Goal: Task Accomplishment & Management: Use online tool/utility

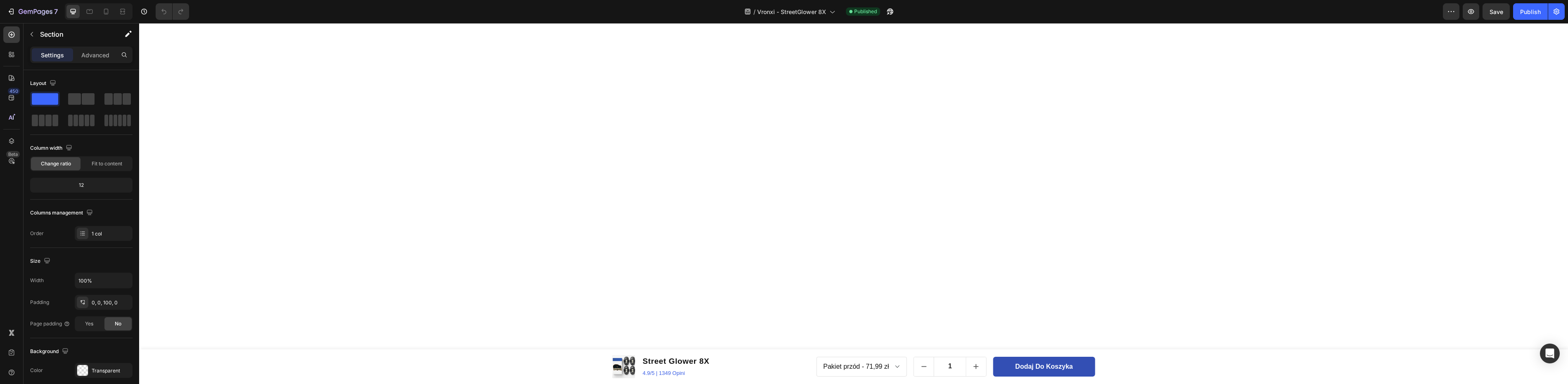
scroll to position [1634, 0]
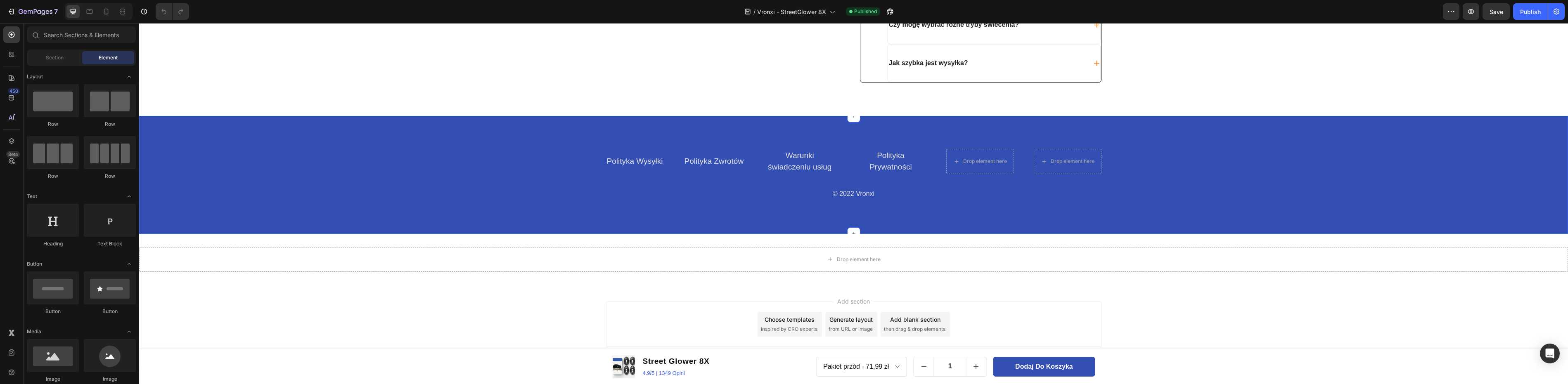
click at [1184, 193] on div "Polityka Wysyłki Text block Polityka Zwrotów Text block Warunki świadczeniu usł…" at bounding box center [853, 175] width 1416 height 52
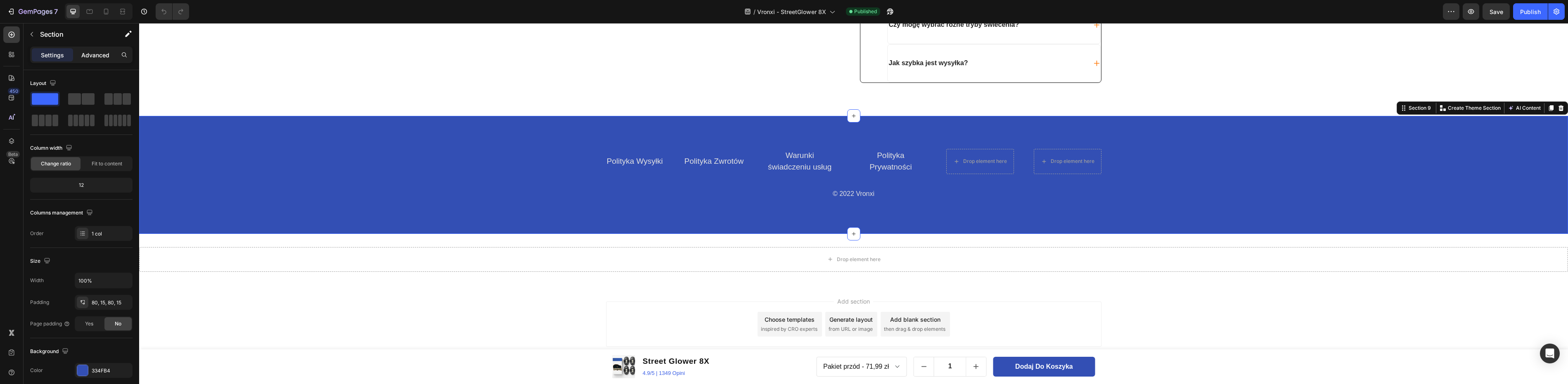
click at [103, 57] on p "Advanced" at bounding box center [96, 55] width 28 height 9
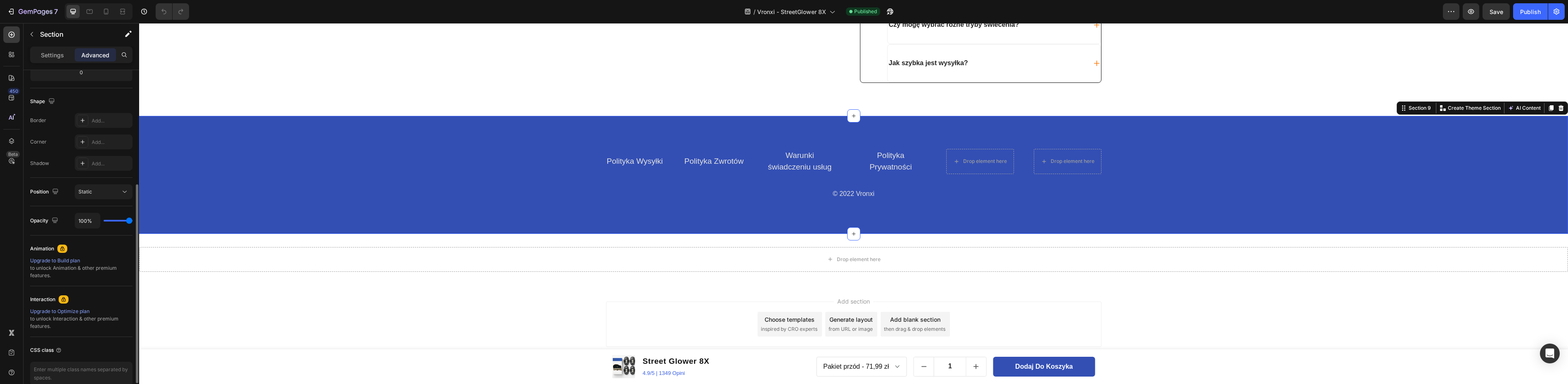
scroll to position [111, 0]
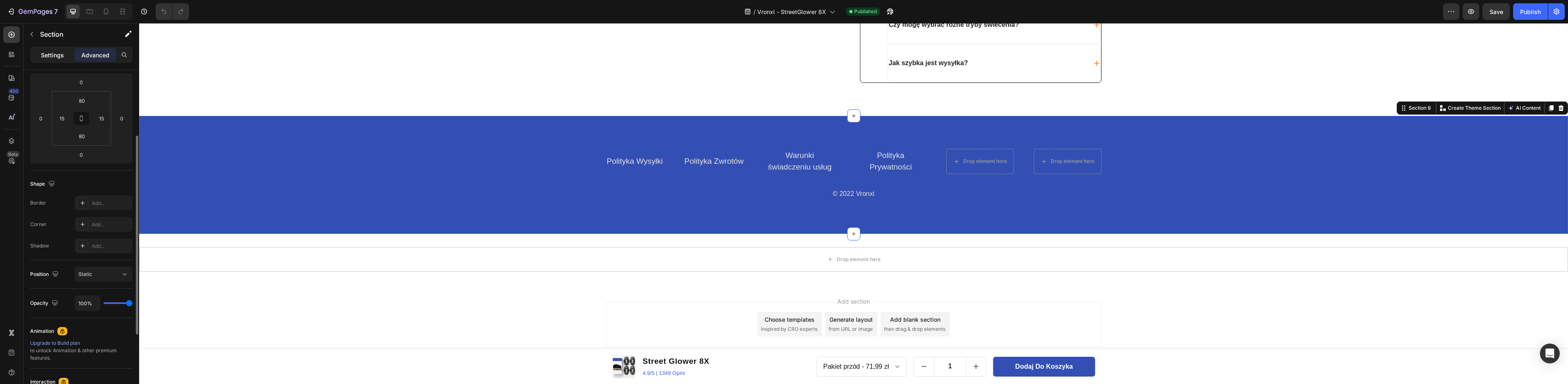
click at [57, 60] on div "Settings" at bounding box center [52, 55] width 41 height 13
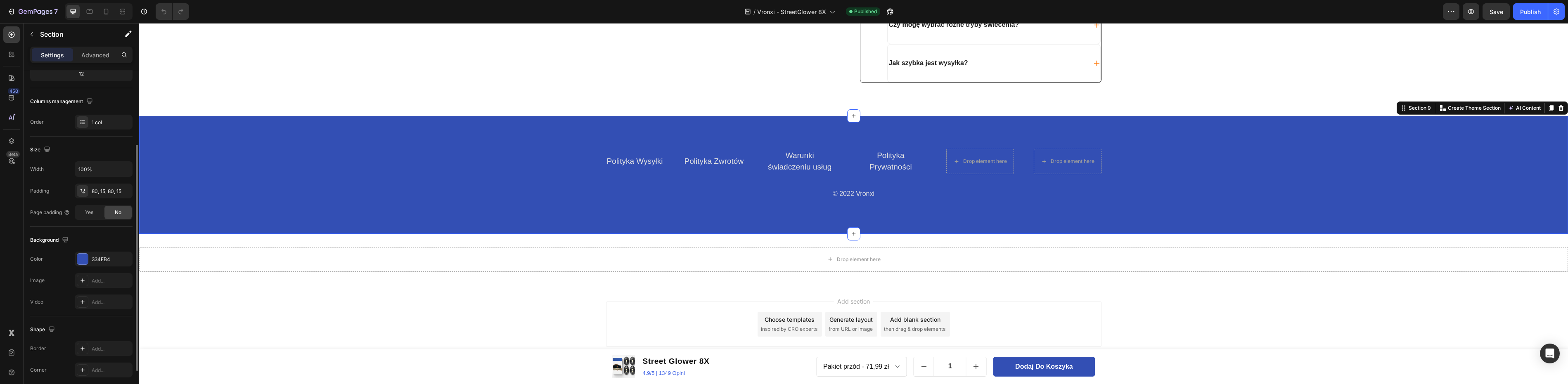
scroll to position [166, 0]
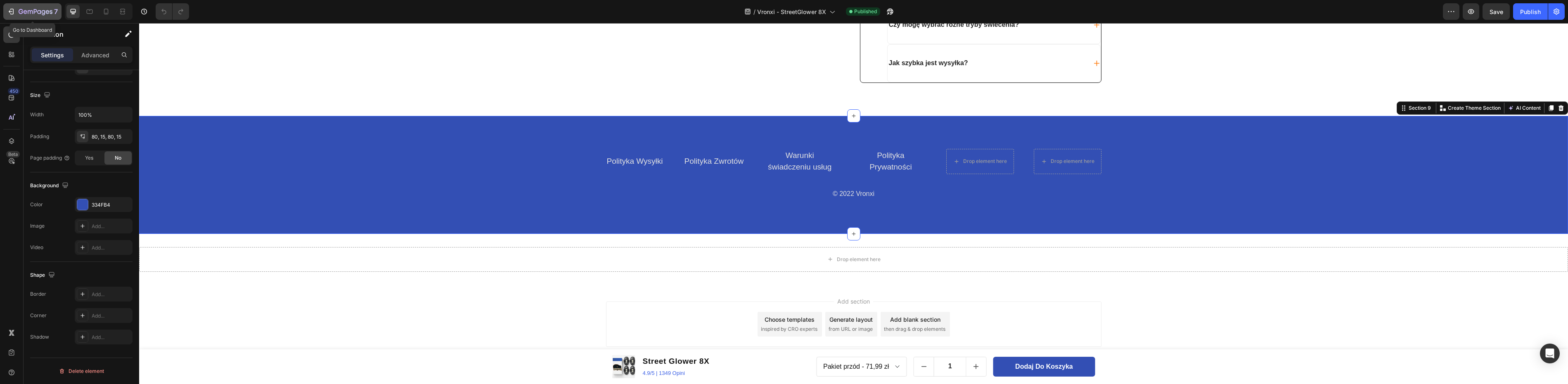
click at [12, 10] on icon "button" at bounding box center [12, 12] width 9 height 9
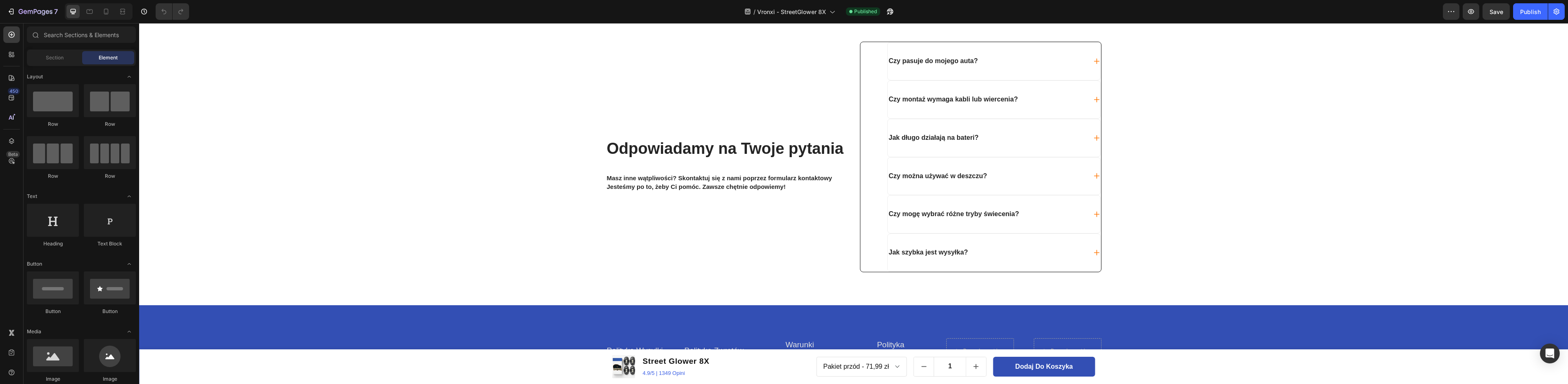
scroll to position [1634, 0]
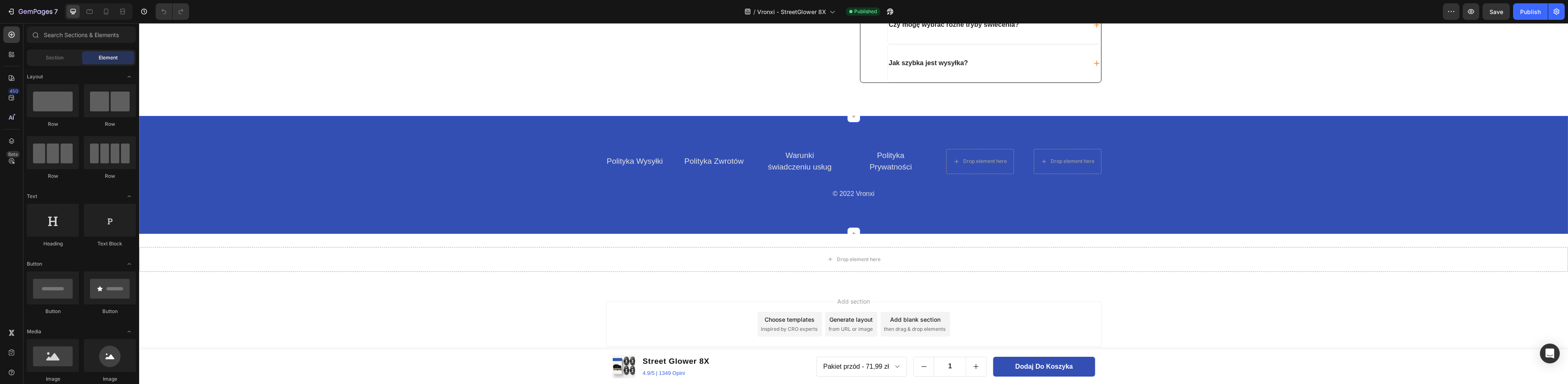
click at [1217, 196] on div "Polityka Wysyłki Text block Polityka Zwrotów Text block Warunki świadczeniu usł…" at bounding box center [853, 175] width 1416 height 52
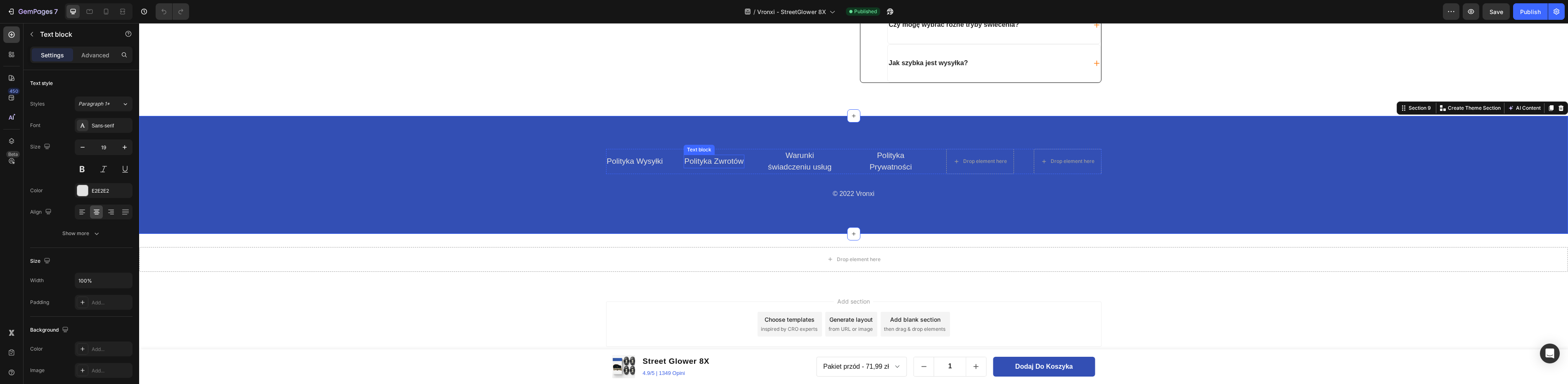
click at [723, 159] on link "Polityka Zwrotów" at bounding box center [715, 161] width 60 height 9
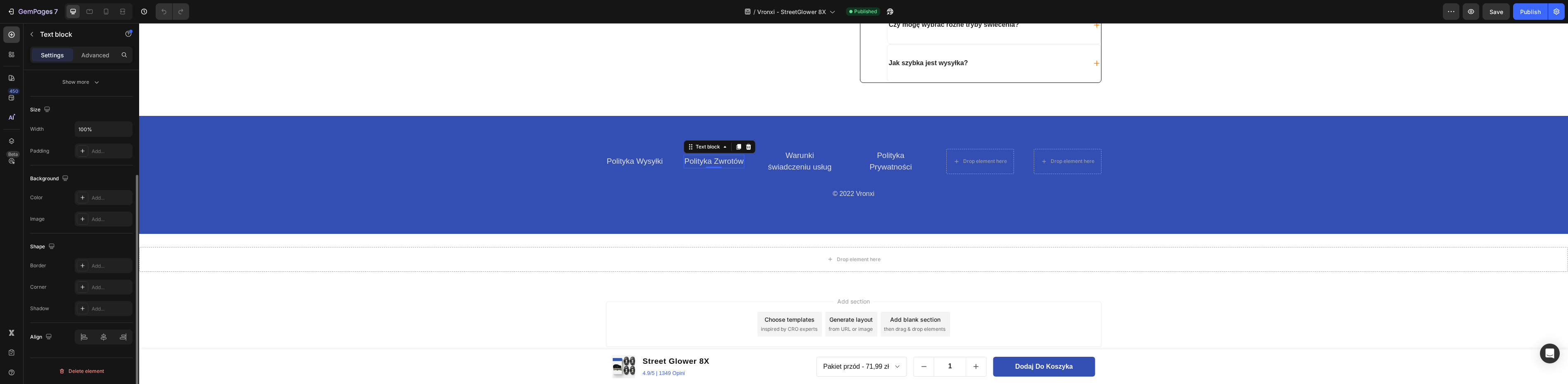
scroll to position [0, 0]
click at [99, 57] on p "Advanced" at bounding box center [96, 55] width 28 height 9
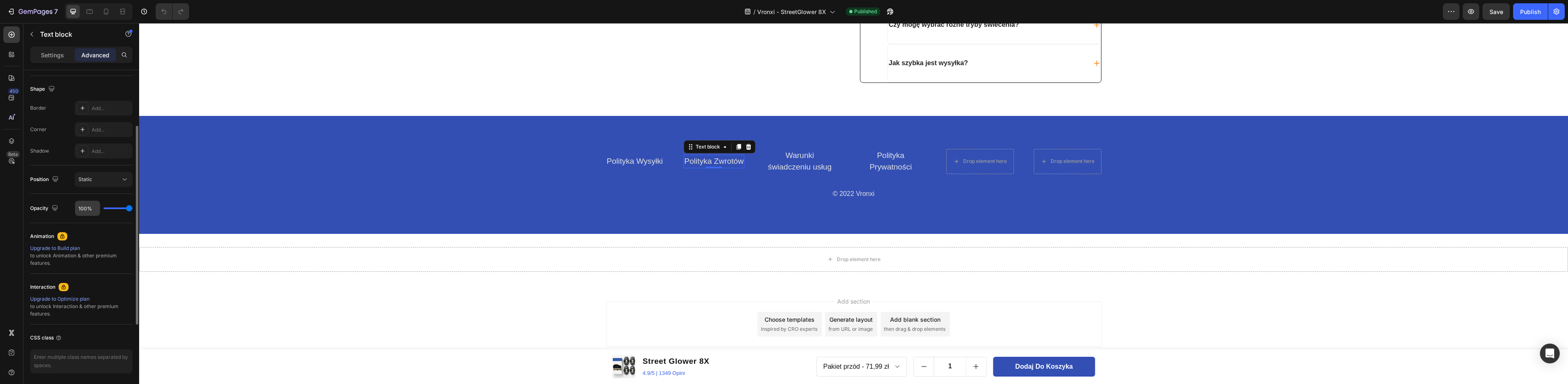
scroll to position [236, 0]
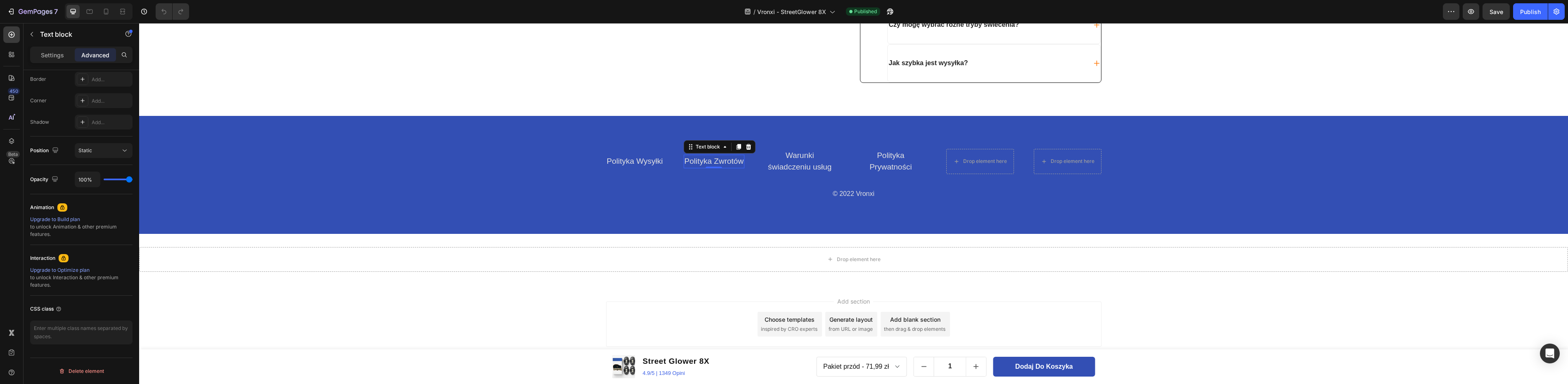
click at [725, 162] on link "Polityka Zwrotów" at bounding box center [715, 161] width 60 height 9
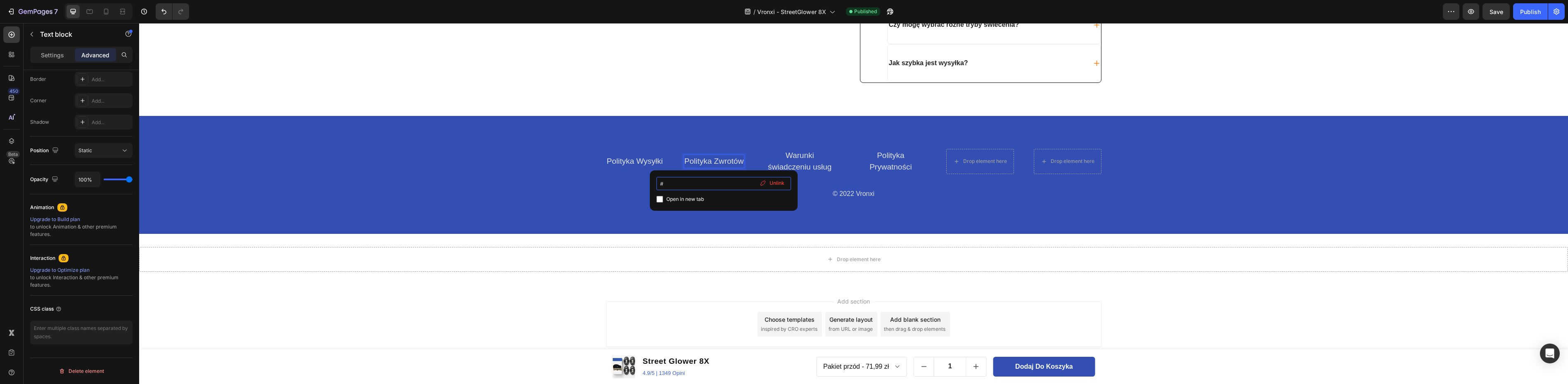
click at [740, 183] on input "#" at bounding box center [723, 184] width 135 height 13
click at [706, 183] on input "#" at bounding box center [723, 184] width 135 height 13
click at [772, 184] on span "Unlink" at bounding box center [777, 183] width 15 height 7
click at [714, 162] on link "Polityka Zwrotów" at bounding box center [715, 161] width 60 height 9
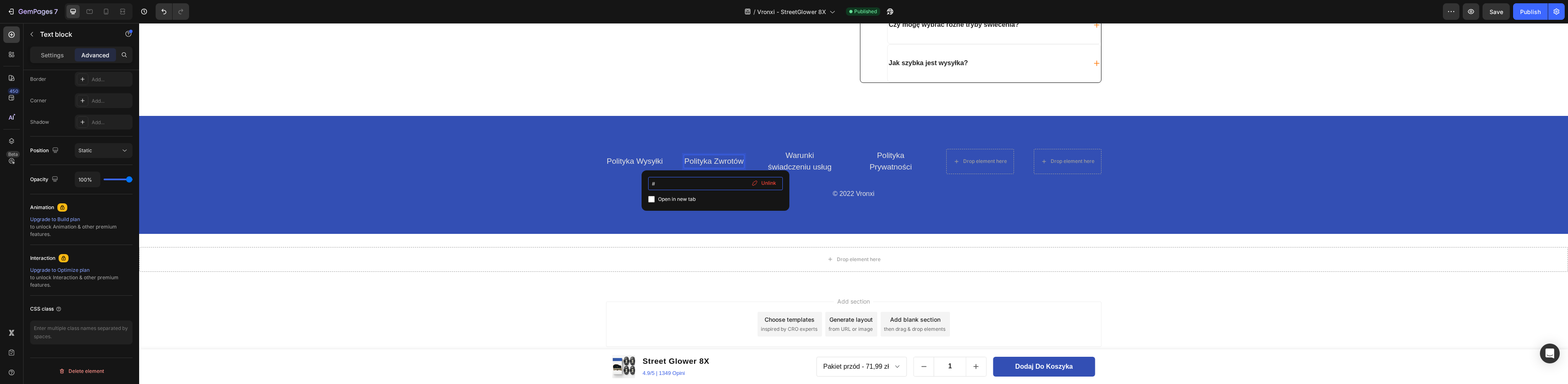
click at [679, 183] on input "#" at bounding box center [715, 184] width 135 height 13
click at [690, 183] on input "#" at bounding box center [715, 184] width 135 height 13
click at [686, 184] on input "#" at bounding box center [715, 184] width 135 height 13
click at [637, 162] on link "Polityka Wysyłki" at bounding box center [635, 161] width 56 height 9
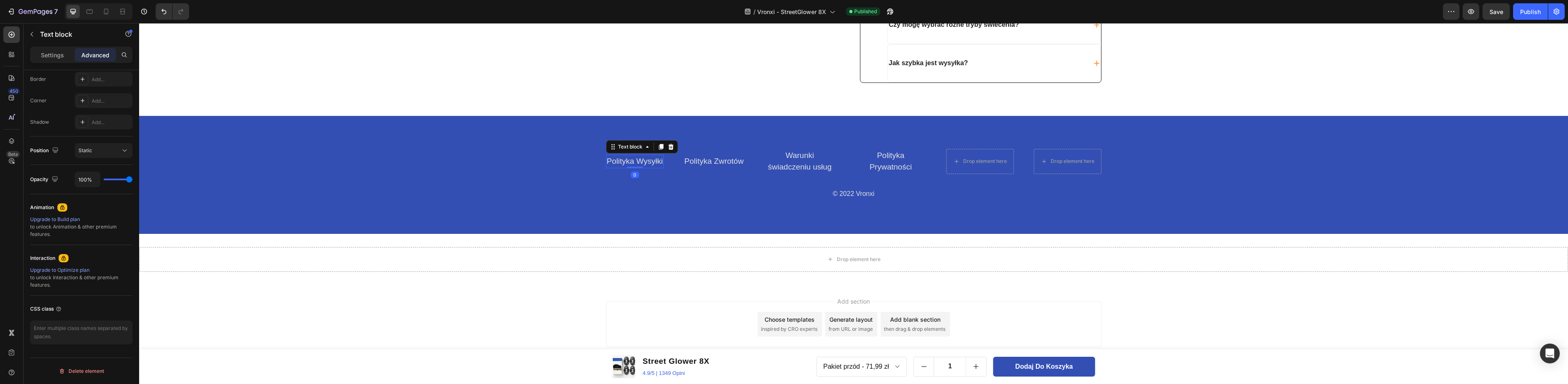
click at [643, 159] on link "Polityka Wysyłki" at bounding box center [635, 161] width 56 height 9
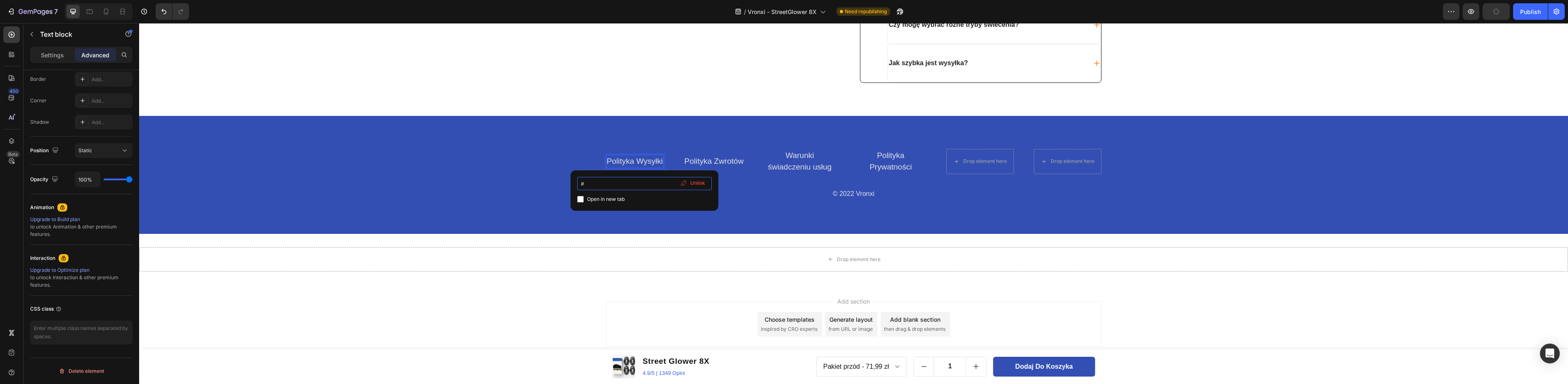
click at [623, 181] on input "#" at bounding box center [644, 184] width 135 height 13
click at [580, 200] on input "checkbox" at bounding box center [580, 199] width 7 height 7
click at [583, 200] on input "checkbox" at bounding box center [580, 199] width 7 height 7
checkbox input "false"
click at [597, 186] on input "#" at bounding box center [644, 184] width 135 height 13
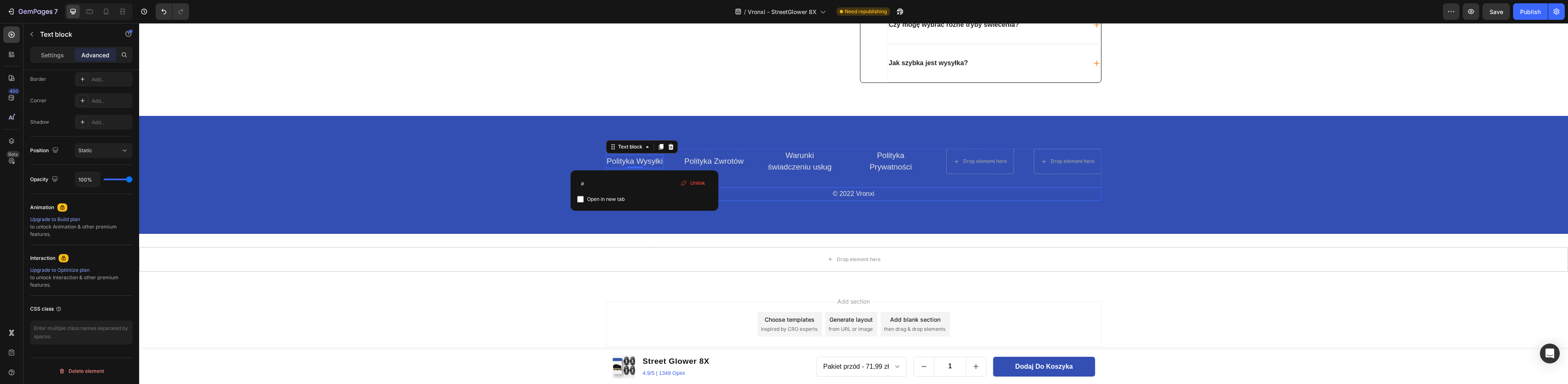
click at [851, 195] on p "© 2022 Vronxi" at bounding box center [853, 194] width 494 height 12
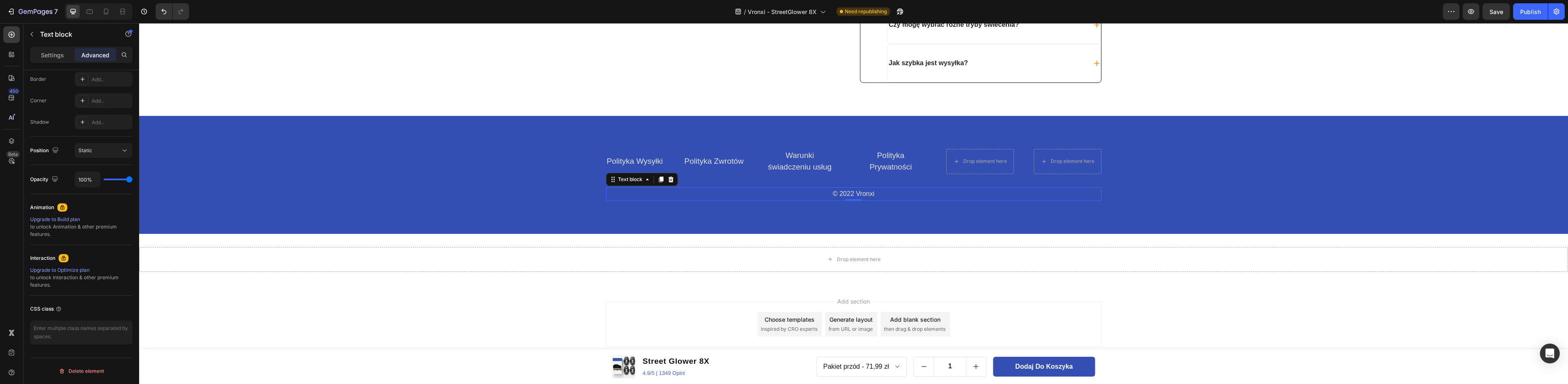
click at [853, 192] on p "© 2022 Vronxi" at bounding box center [853, 194] width 494 height 12
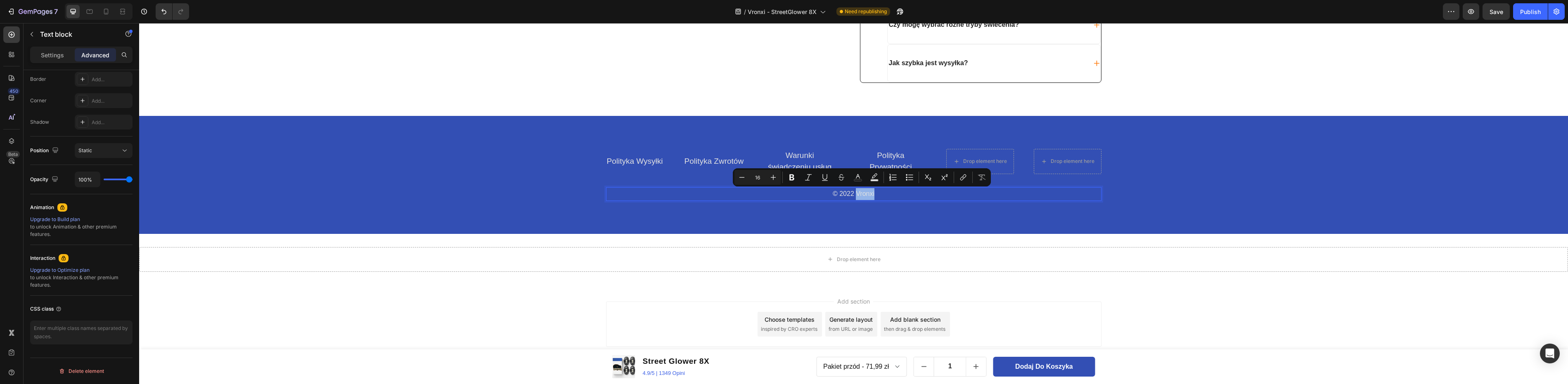
click at [850, 193] on p "© 2022 Vronxi" at bounding box center [853, 194] width 494 height 12
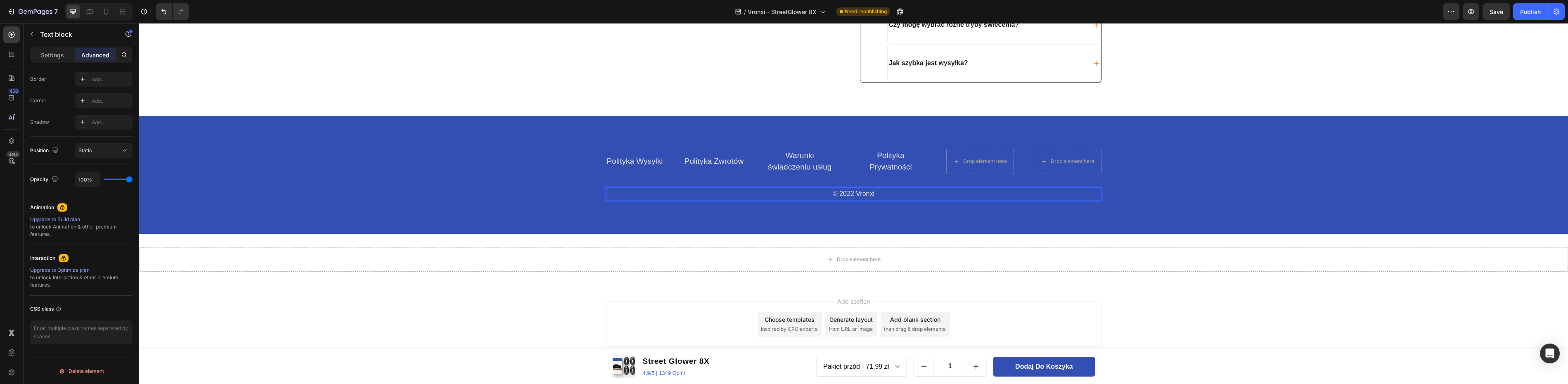
click at [888, 197] on p "© 2022 Vronxi" at bounding box center [853, 194] width 494 height 12
click at [642, 161] on link "Polityka Wysyłki" at bounding box center [635, 161] width 56 height 9
click at [696, 171] on div "Polityka Zwrotów Text block" at bounding box center [714, 161] width 61 height 25
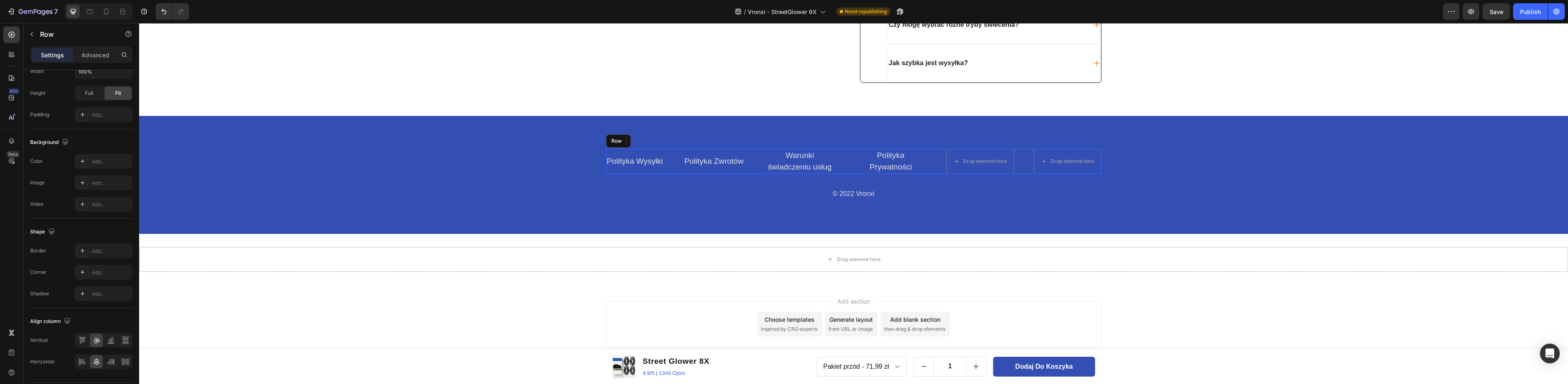
scroll to position [0, 0]
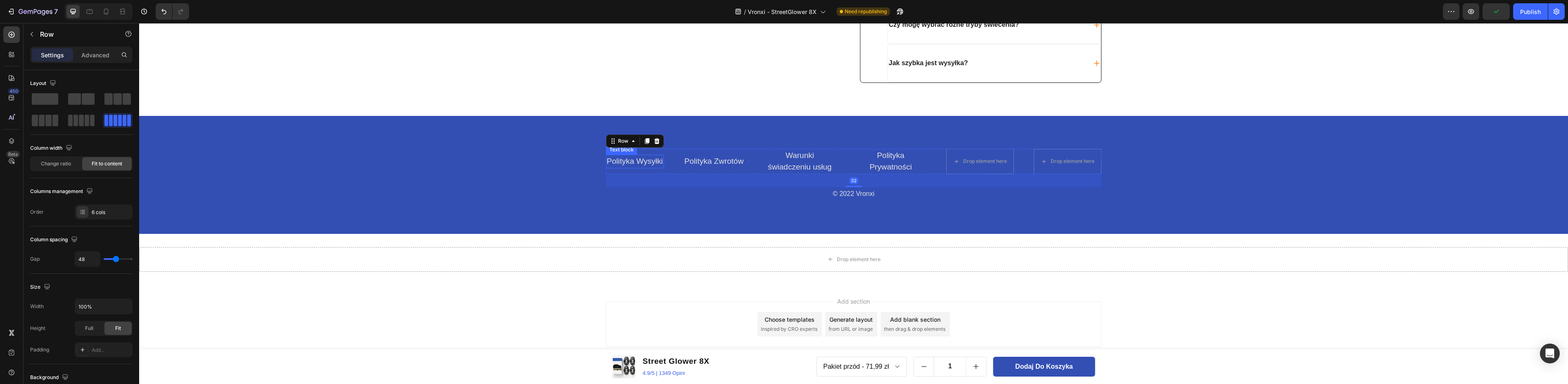
click at [642, 160] on link "Polityka Wysyłki" at bounding box center [635, 161] width 56 height 9
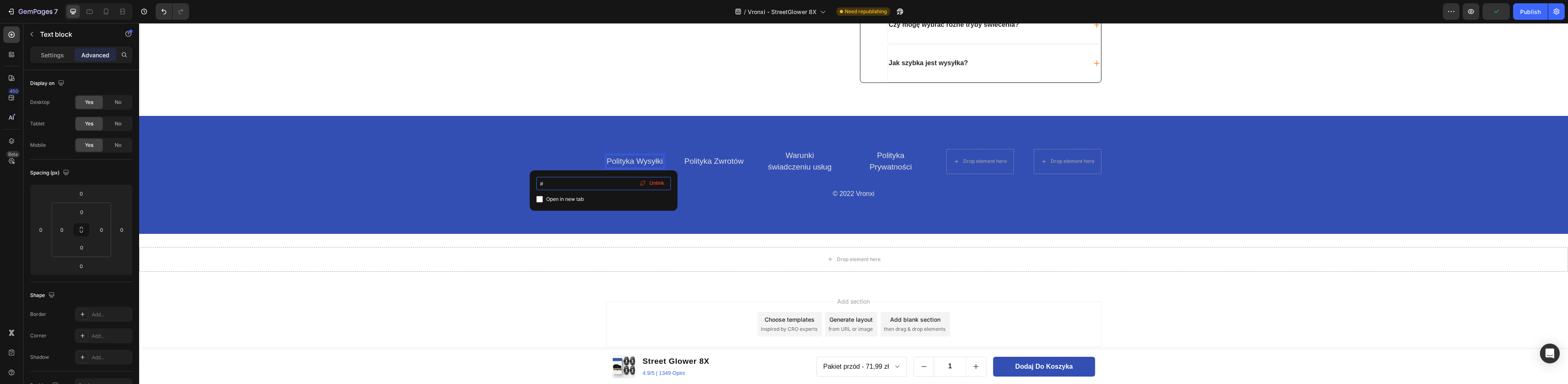
click at [595, 184] on input "#" at bounding box center [603, 184] width 135 height 13
type input "#p"
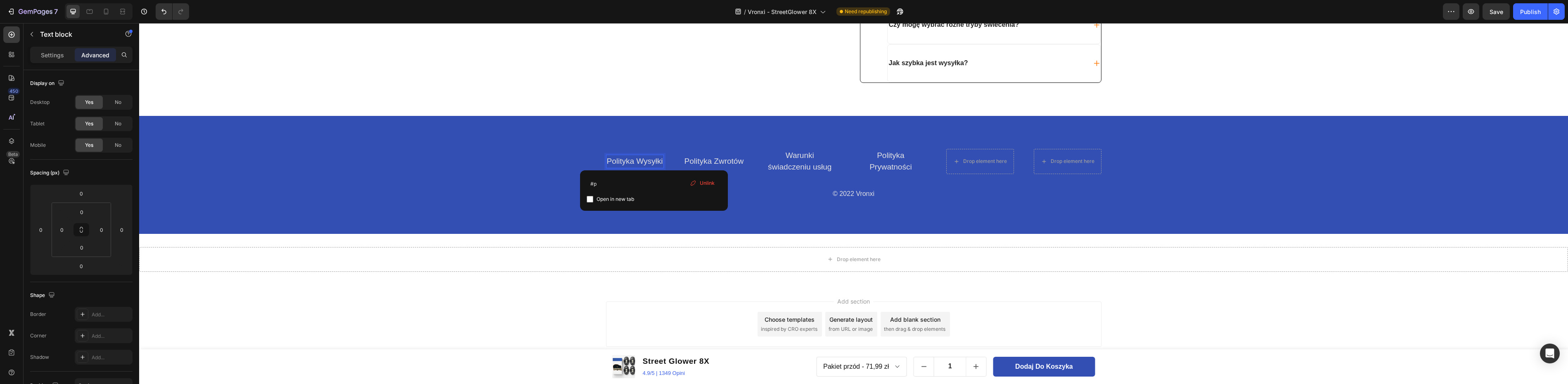
click at [656, 162] on link "Polityka Wysyłki" at bounding box center [635, 161] width 56 height 9
click at [620, 180] on input "#p" at bounding box center [654, 184] width 135 height 13
type input "#"
click at [637, 183] on input at bounding box center [654, 184] width 135 height 13
type input "P"
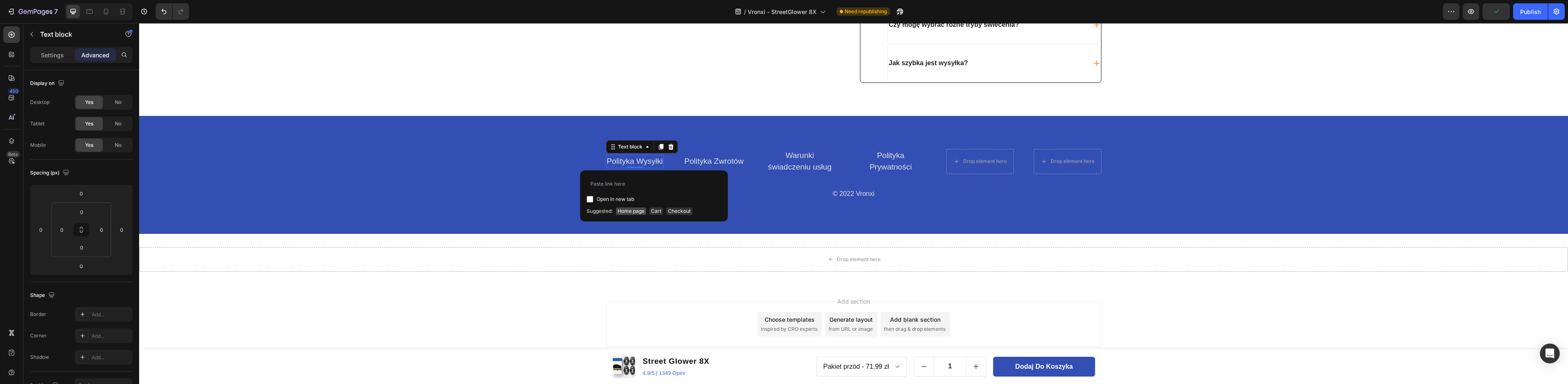
click at [636, 209] on span "Home page" at bounding box center [631, 211] width 30 height 7
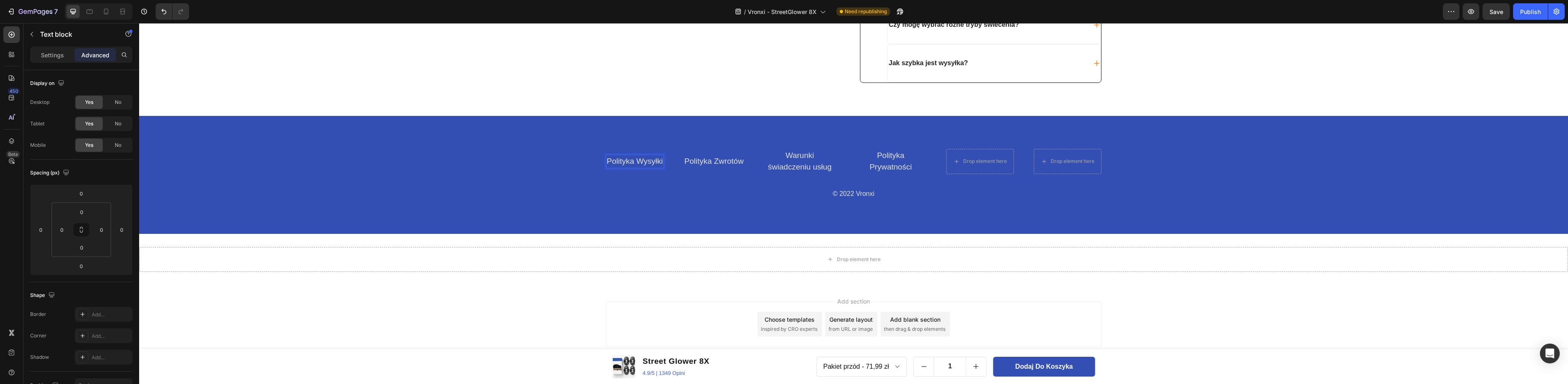
click at [659, 161] on link "Polityka Wysyłki" at bounding box center [635, 161] width 56 height 9
click at [653, 161] on link "Polityka Wysyłki" at bounding box center [635, 161] width 56 height 9
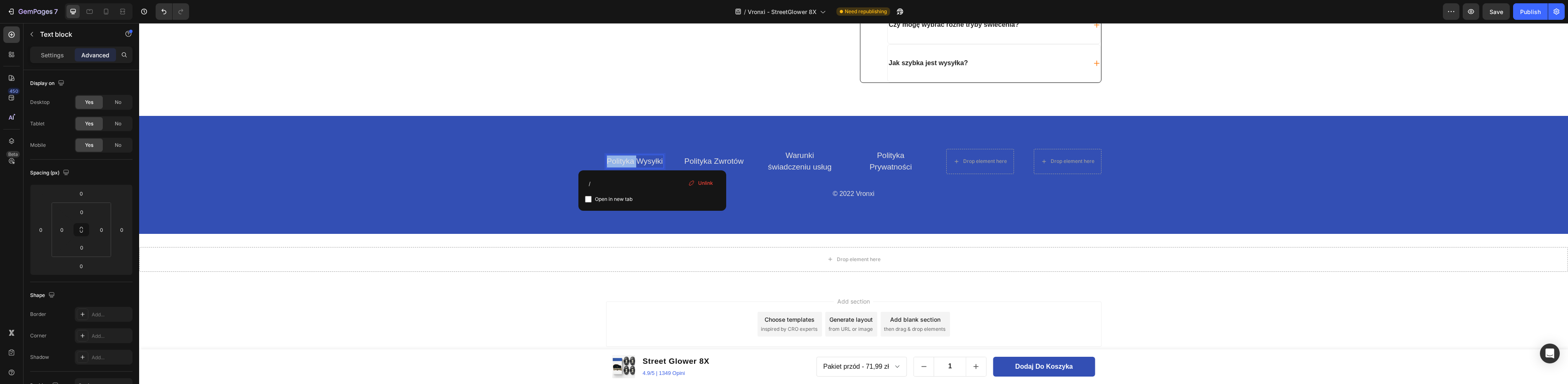
click at [653, 161] on link "Polityka Wysyłki" at bounding box center [635, 161] width 56 height 9
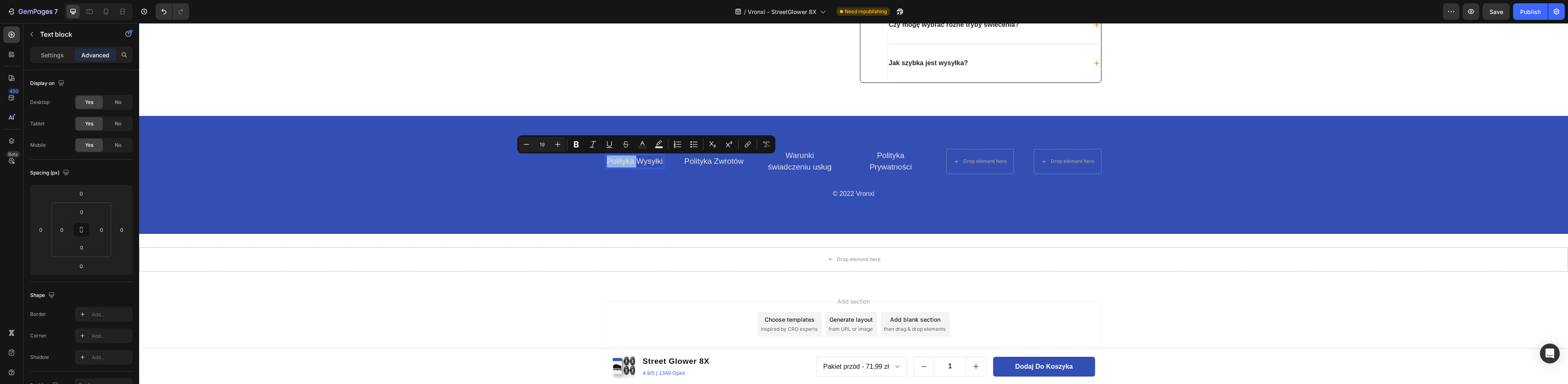
click at [654, 161] on link "Polityka Wysyłki" at bounding box center [635, 161] width 56 height 9
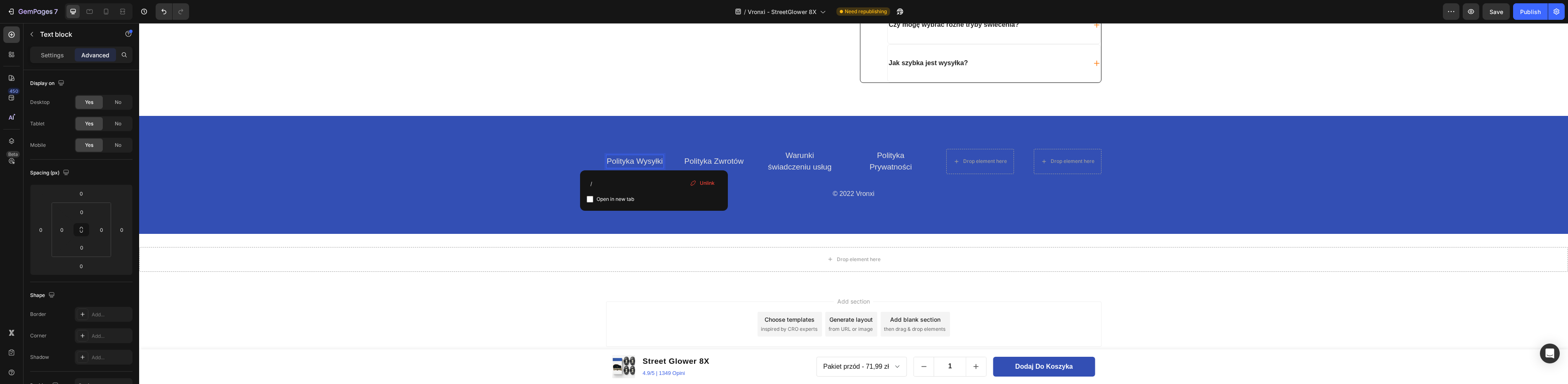
click at [621, 176] on div "/ Open in new tab Unlink" at bounding box center [654, 190] width 148 height 40
click at [619, 184] on input "/" at bounding box center [654, 184] width 135 height 13
type input "polityki"
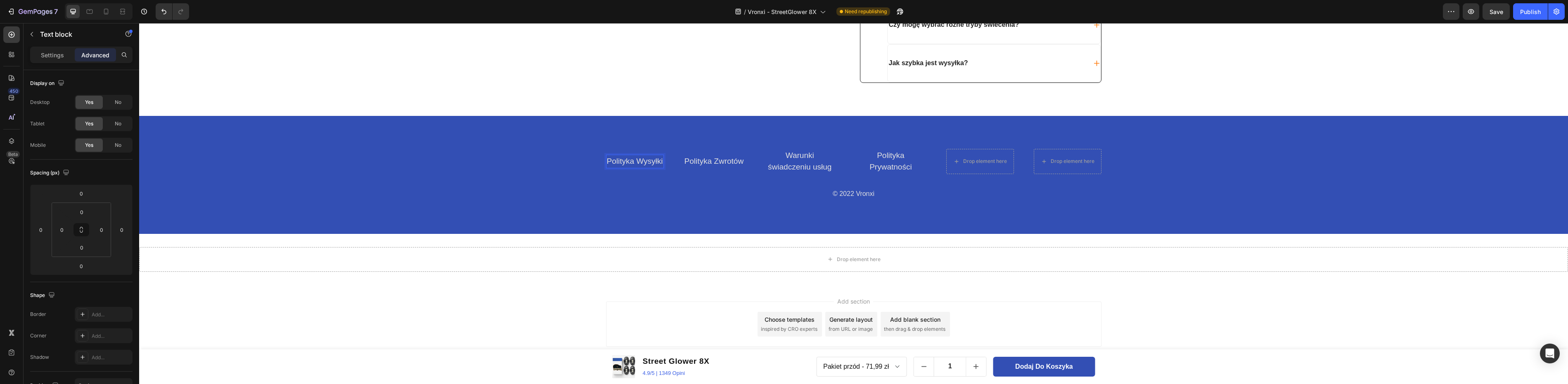
click at [643, 162] on link "Polityka Wysyłki" at bounding box center [635, 161] width 56 height 9
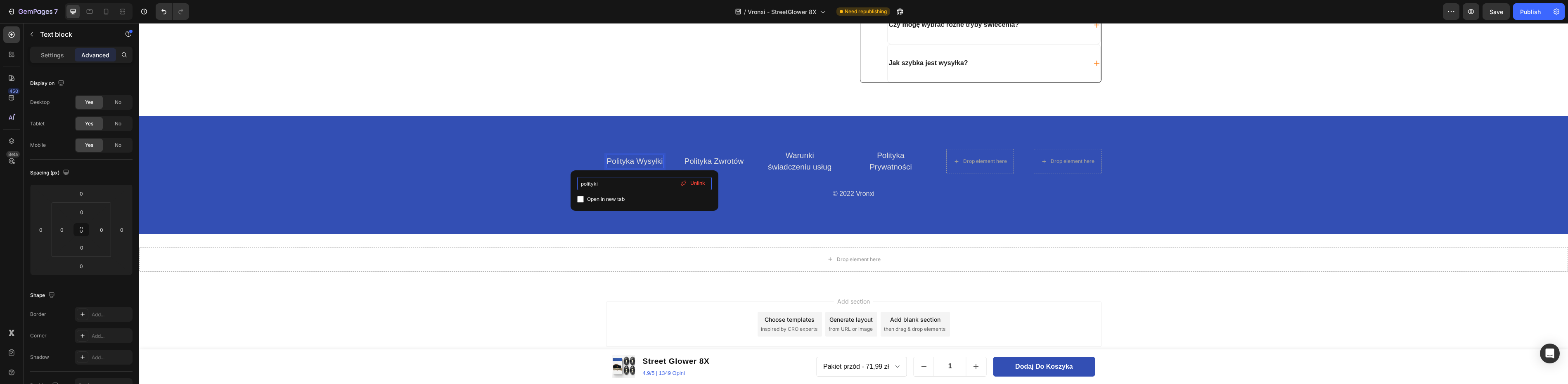
click at [620, 184] on input "polityki" at bounding box center [644, 184] width 135 height 13
click at [664, 193] on div "Open in new tab" at bounding box center [644, 190] width 135 height 27
click at [611, 184] on input at bounding box center [644, 184] width 135 height 13
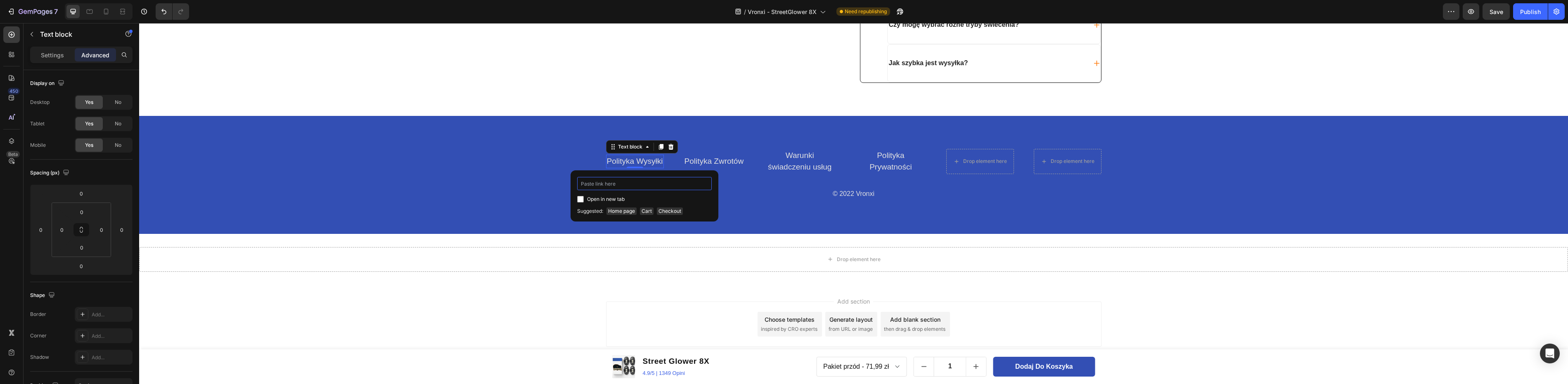
click at [611, 184] on input at bounding box center [644, 184] width 135 height 13
click at [605, 188] on input at bounding box center [644, 184] width 135 height 13
paste input "/policies/privacy-policy"
type input "/policies/privacy-policy"
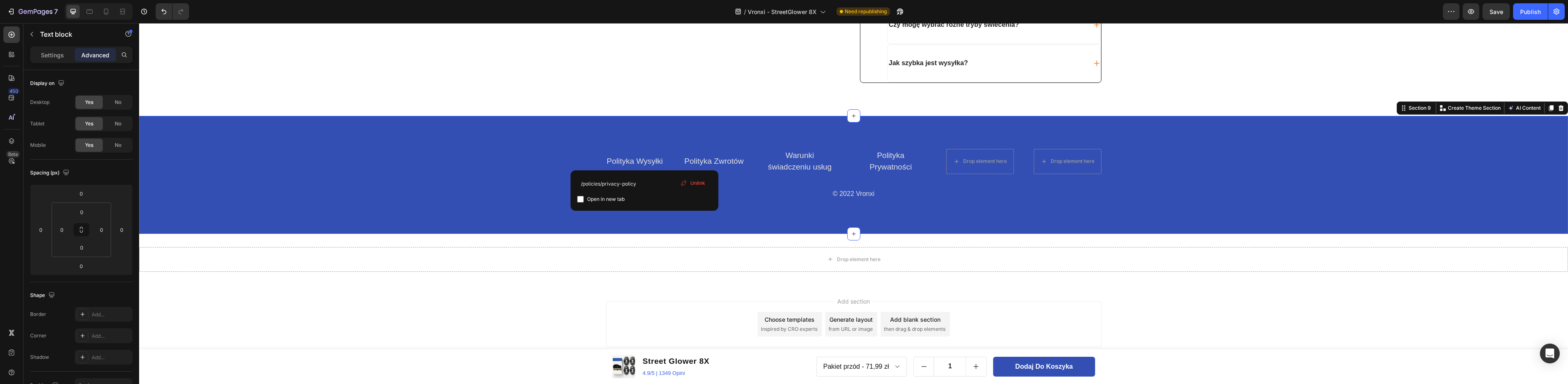
click at [749, 218] on div "Polityka Wysyłki Text block Polityka Zwrotów Text block Warunki świadczeniu usł…" at bounding box center [853, 175] width 1429 height 118
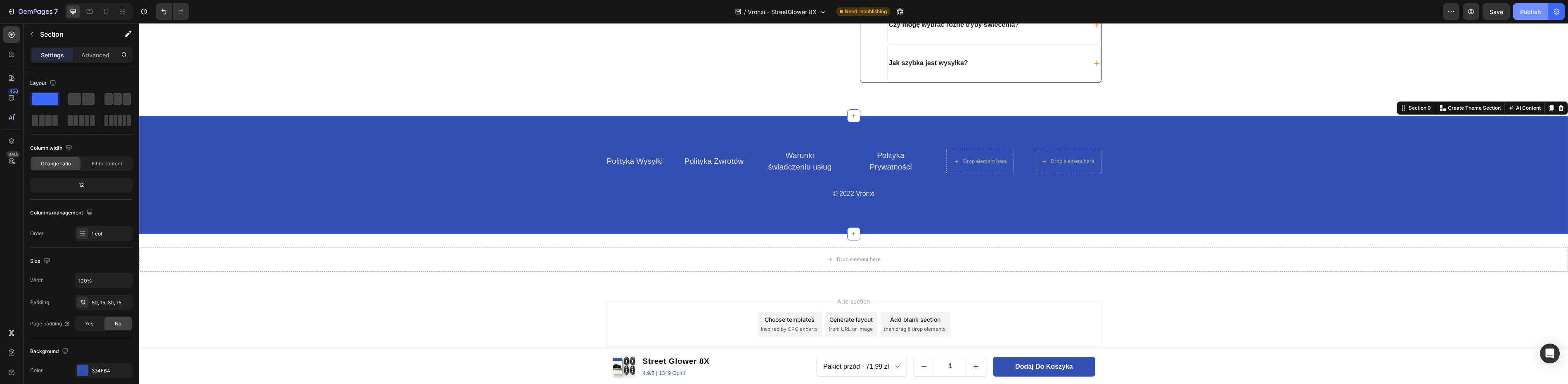
click at [1525, 9] on div "Publish" at bounding box center [1530, 12] width 21 height 9
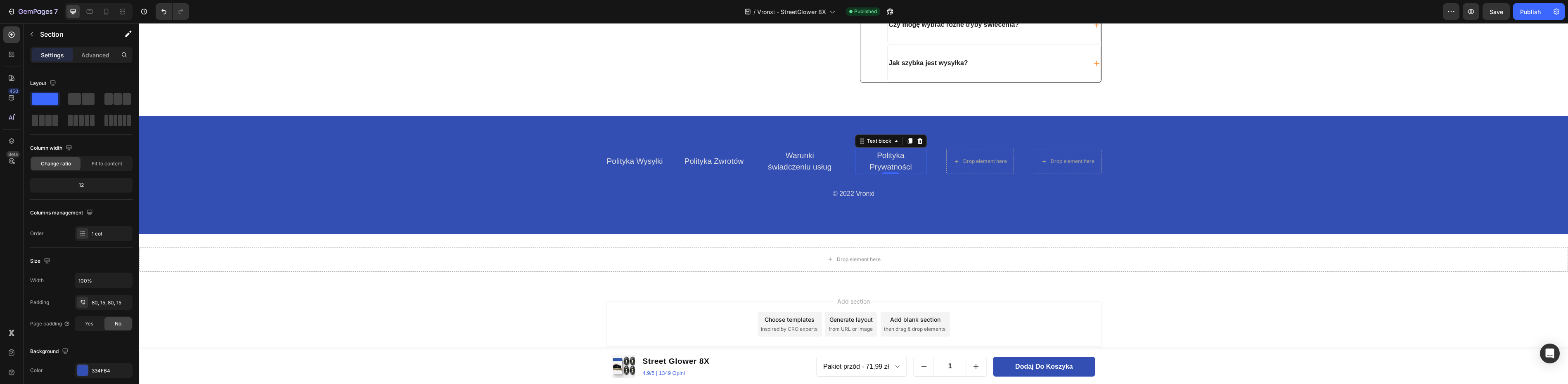
click at [882, 162] on p "Polityka Prywatności" at bounding box center [891, 161] width 69 height 24
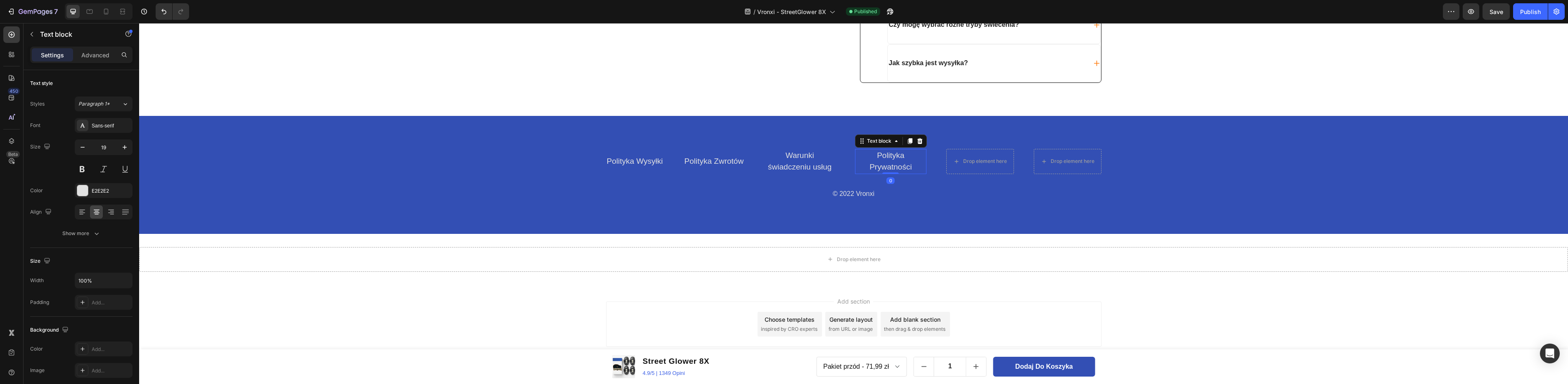
click at [886, 158] on p "Polityka Prywatności" at bounding box center [891, 161] width 69 height 24
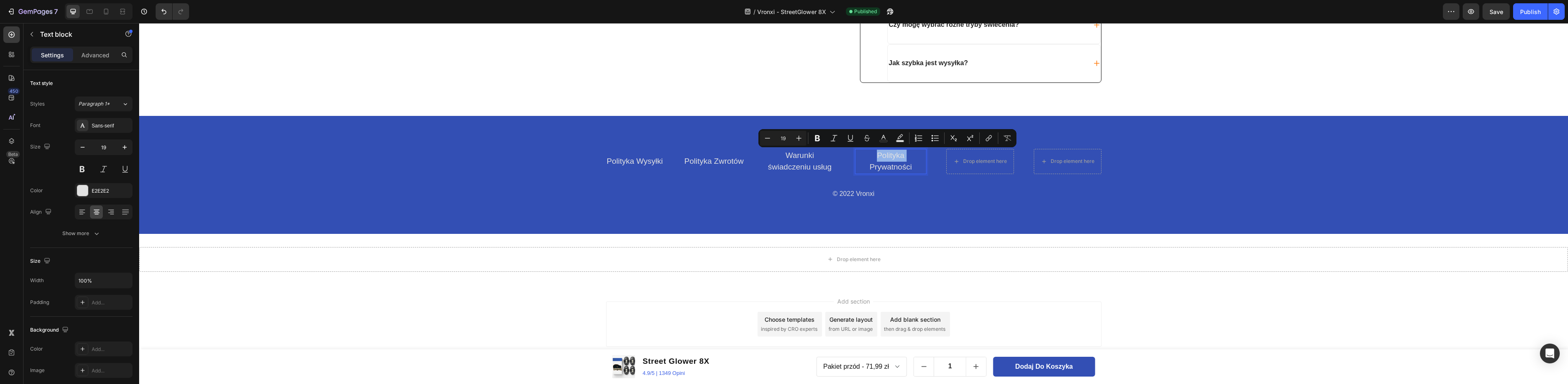
click at [887, 159] on p "Polityka Prywatności" at bounding box center [891, 161] width 69 height 24
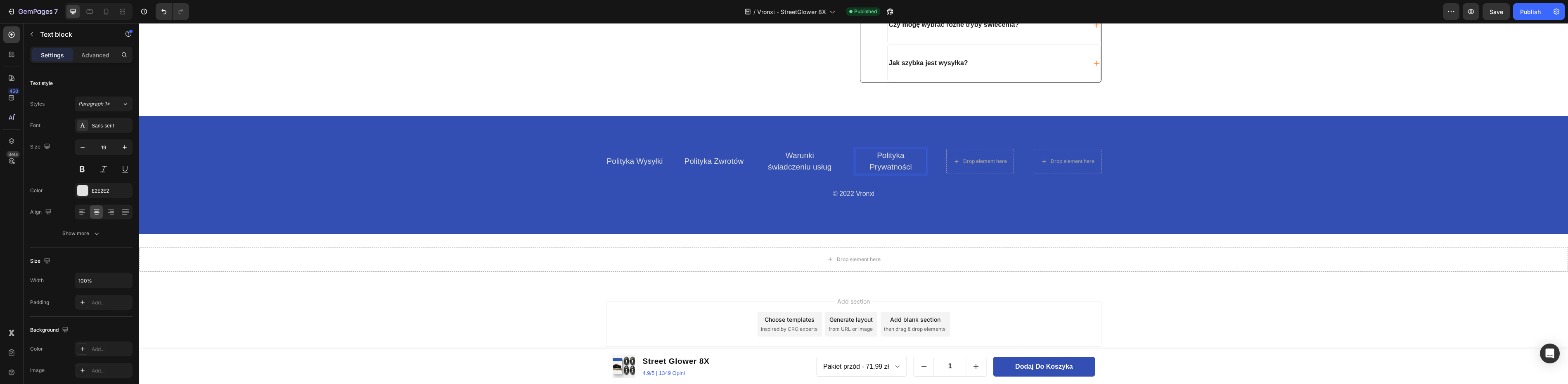
click at [889, 164] on p "Polityka Prywatności" at bounding box center [891, 161] width 69 height 24
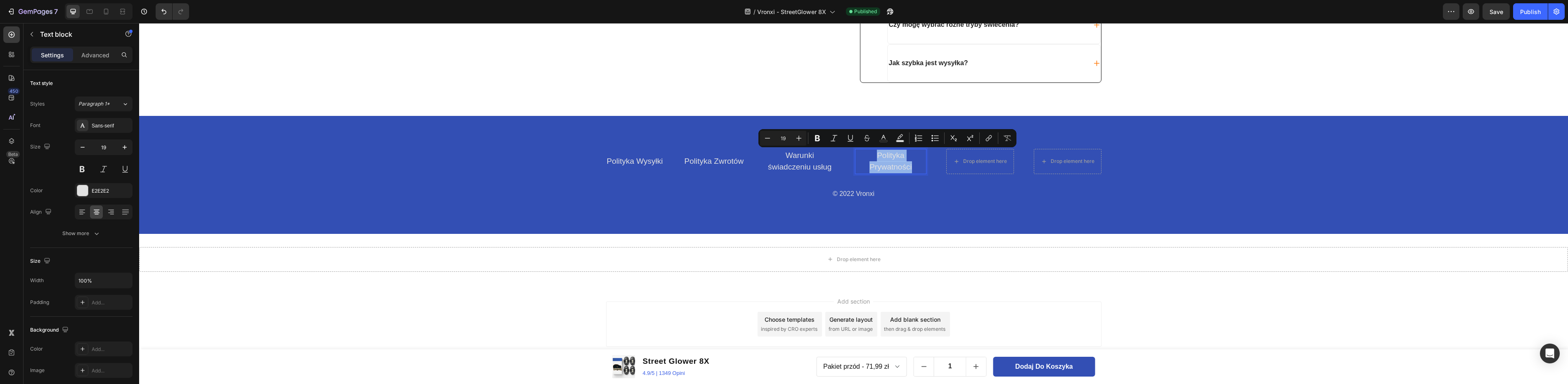
click at [905, 165] on p "Polityka Prywatności" at bounding box center [891, 161] width 69 height 24
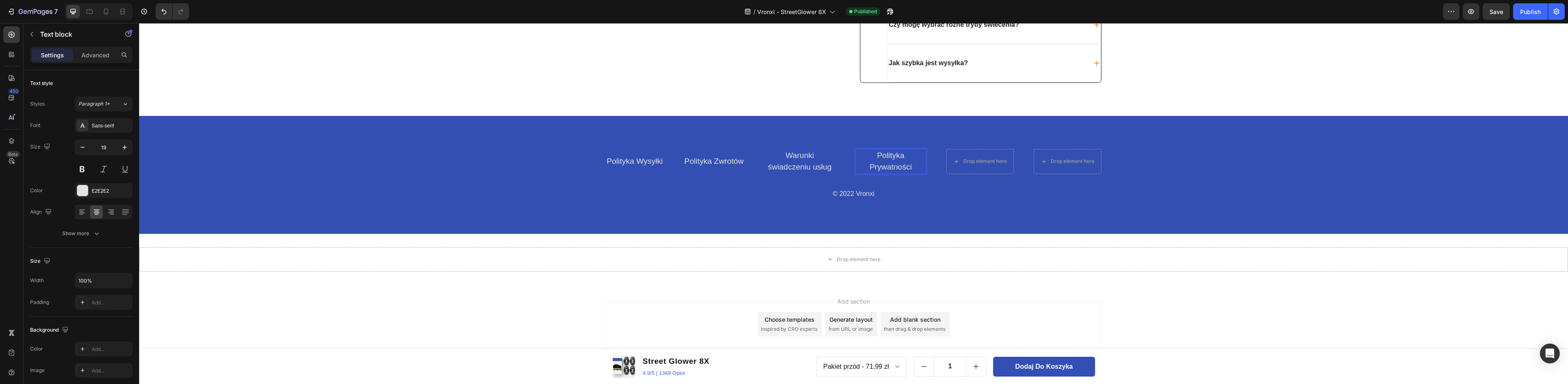
click at [914, 162] on p "Polityka Prywatności" at bounding box center [891, 161] width 69 height 24
click at [931, 190] on p "© 2022 Vronxi" at bounding box center [853, 194] width 494 height 12
click at [901, 167] on p "Polityka Prywatności" at bounding box center [891, 161] width 69 height 24
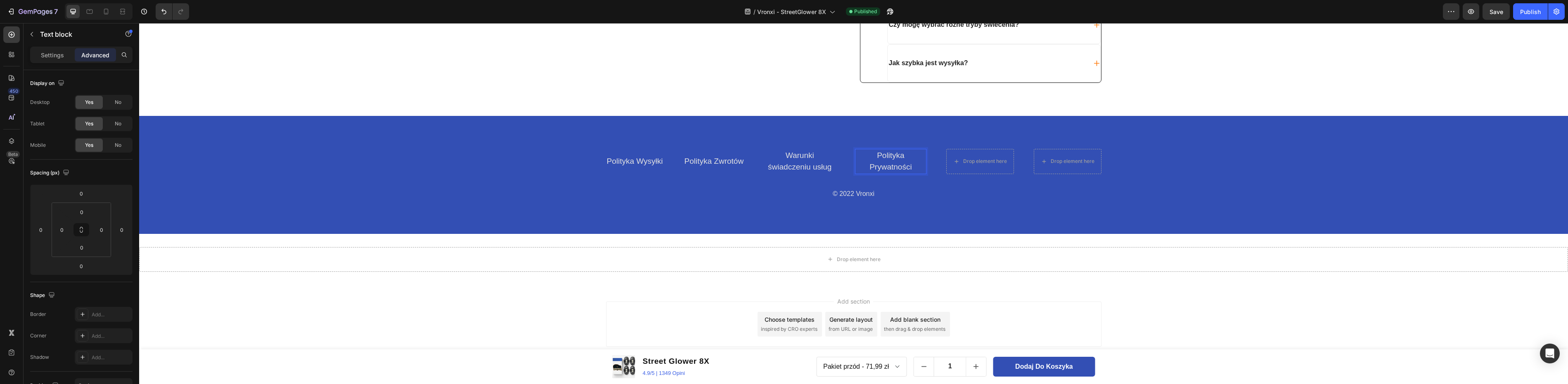
click at [900, 166] on p "Polityka Prywatności" at bounding box center [891, 161] width 69 height 24
click at [649, 163] on link "Polityka Wysyłki" at bounding box center [635, 161] width 56 height 9
click at [698, 161] on link "Polityka Zwrotów" at bounding box center [715, 161] width 60 height 9
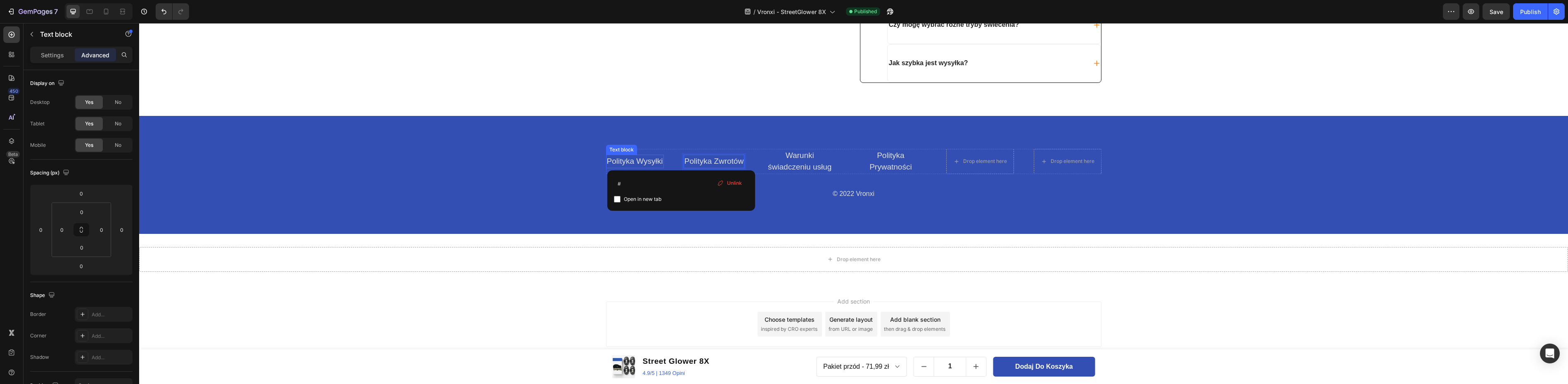
click at [641, 161] on link "Polityka Wysyłki" at bounding box center [635, 161] width 56 height 9
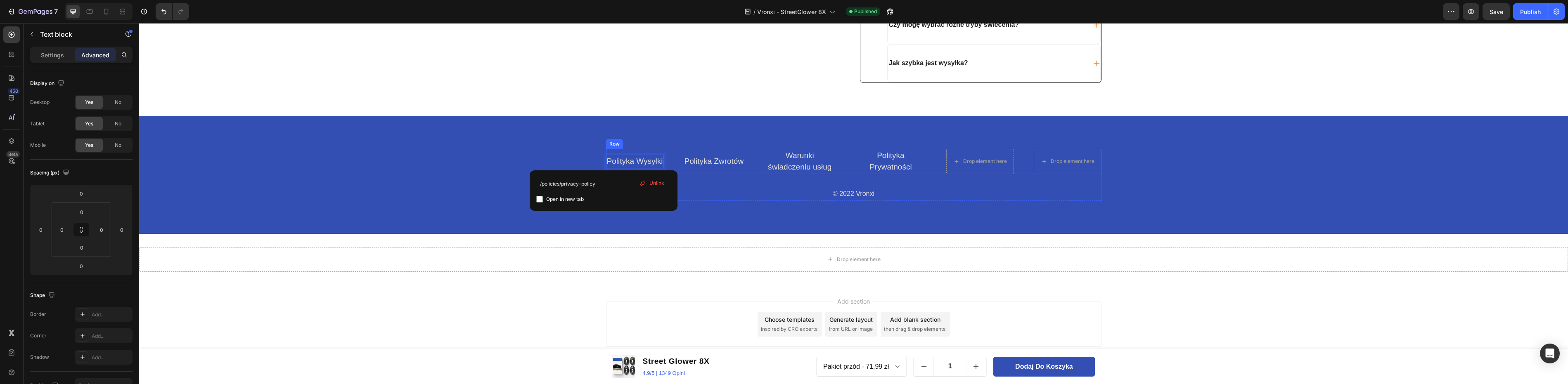
click at [789, 158] on link "Warunki świadczeniu usług" at bounding box center [800, 161] width 63 height 21
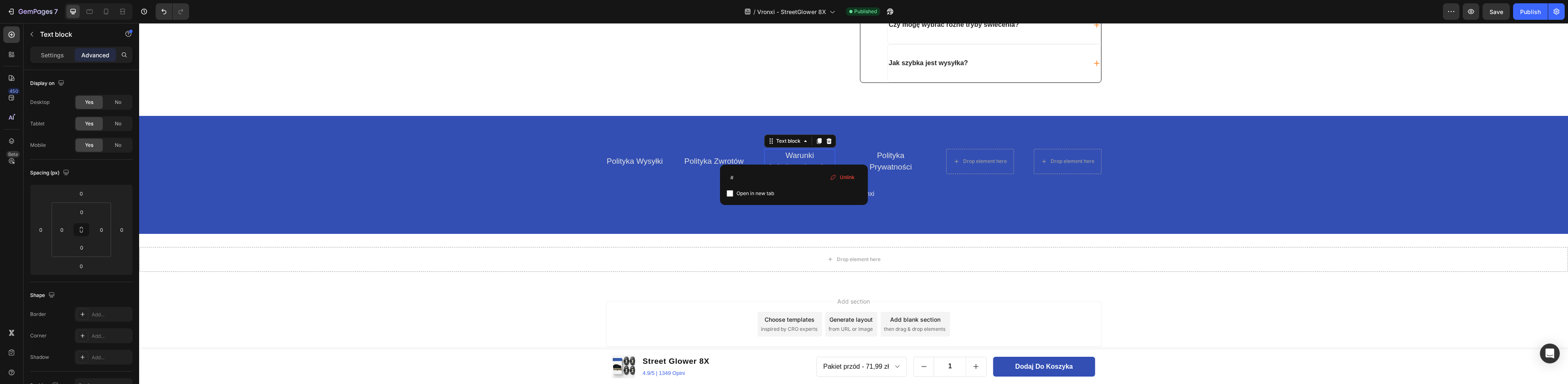
click at [793, 156] on link "Warunki świadczeniu usług" at bounding box center [800, 161] width 63 height 21
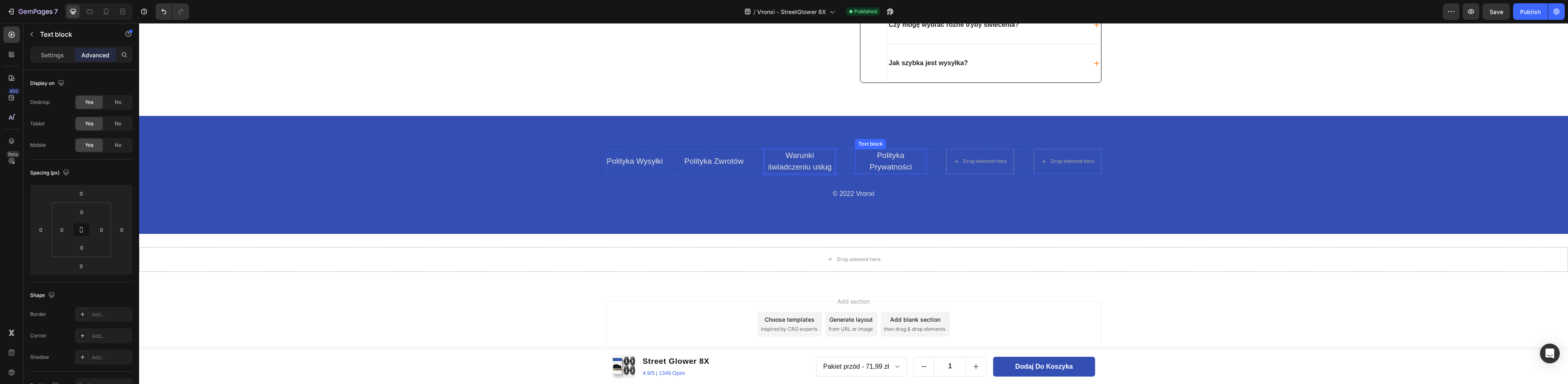
click at [889, 156] on p "Polityka Prywatności" at bounding box center [891, 161] width 69 height 24
click at [884, 156] on p "Polityka Prywatności" at bounding box center [891, 161] width 69 height 24
click at [880, 158] on p "Polityka Prywatności" at bounding box center [891, 161] width 69 height 24
click at [835, 139] on div "Polityka Wysyłki Text block Polityka Zwrotów Text block Warunki świadczeniu usł…" at bounding box center [853, 175] width 1429 height 118
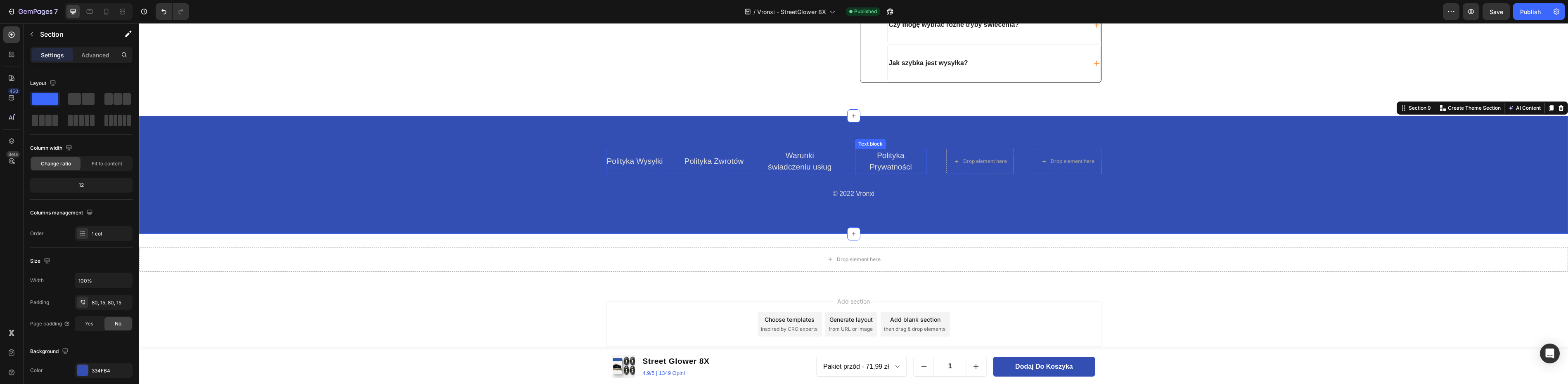
click at [877, 159] on p "Polityka Prywatności" at bounding box center [891, 161] width 69 height 24
click at [897, 143] on div "Polityka Wysyłki Text block Polityka Zwrotów Text block Warunki świadczeniu usł…" at bounding box center [853, 175] width 1429 height 118
click at [892, 157] on p "Polityka Prywatności" at bounding box center [891, 161] width 69 height 24
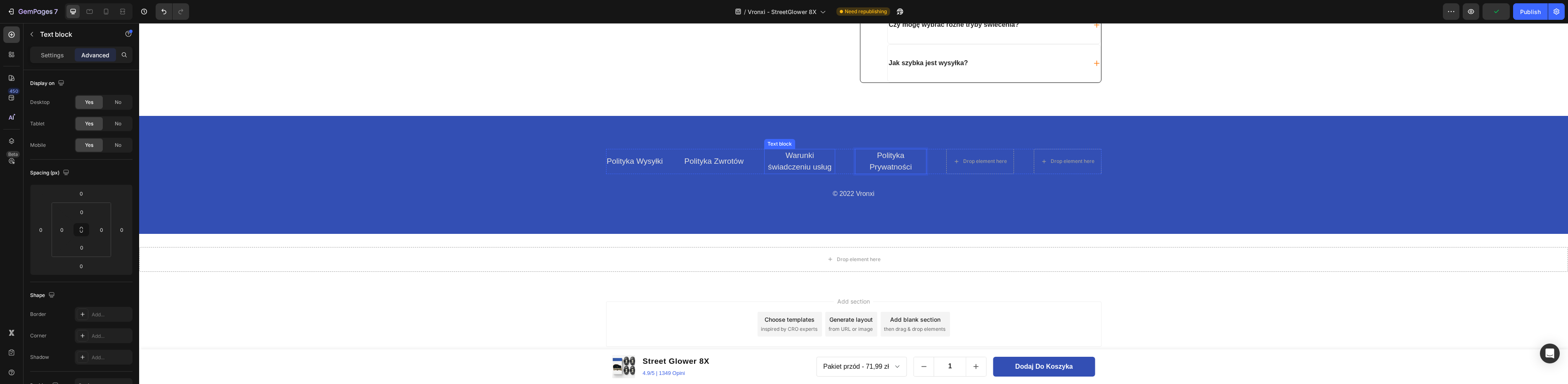
click at [799, 158] on link "Warunki świadczeniu usług" at bounding box center [800, 161] width 63 height 21
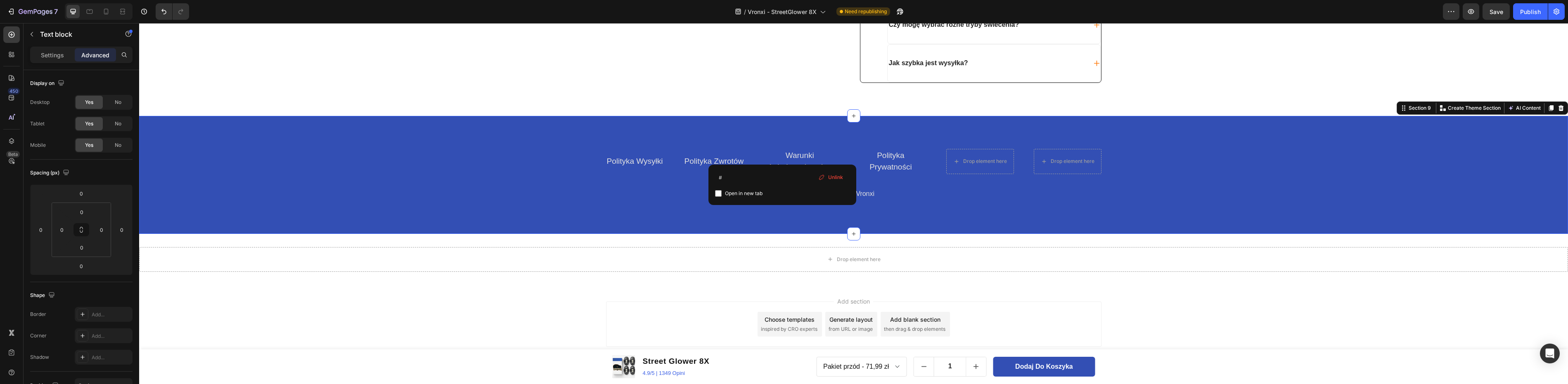
click at [675, 130] on div "Polityka Wysyłki Text block Polityka Zwrotów Text block Warunki świadczeniu usł…" at bounding box center [853, 175] width 1429 height 118
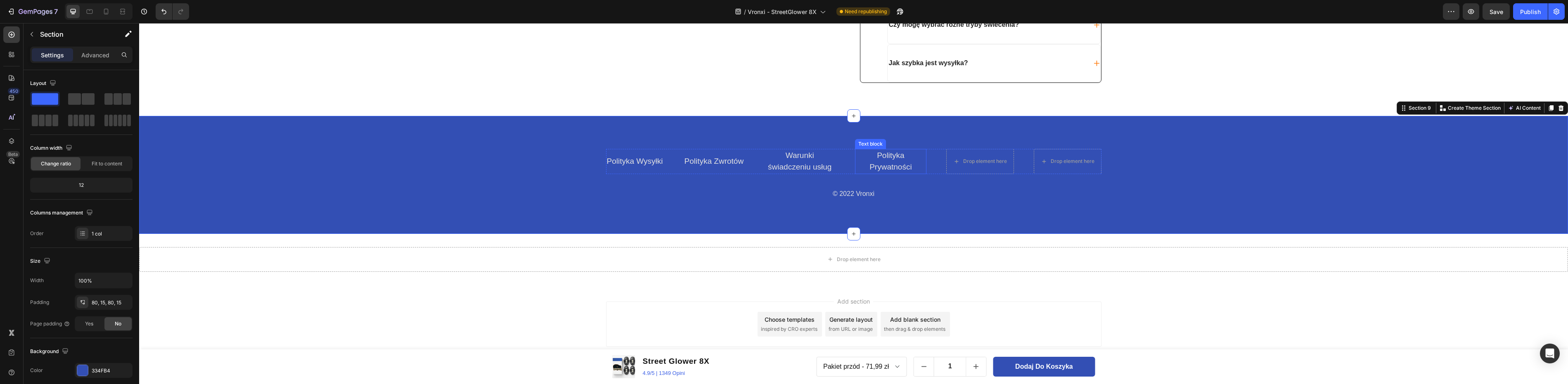
click at [884, 166] on p "Polityka Prywatności" at bounding box center [891, 161] width 69 height 24
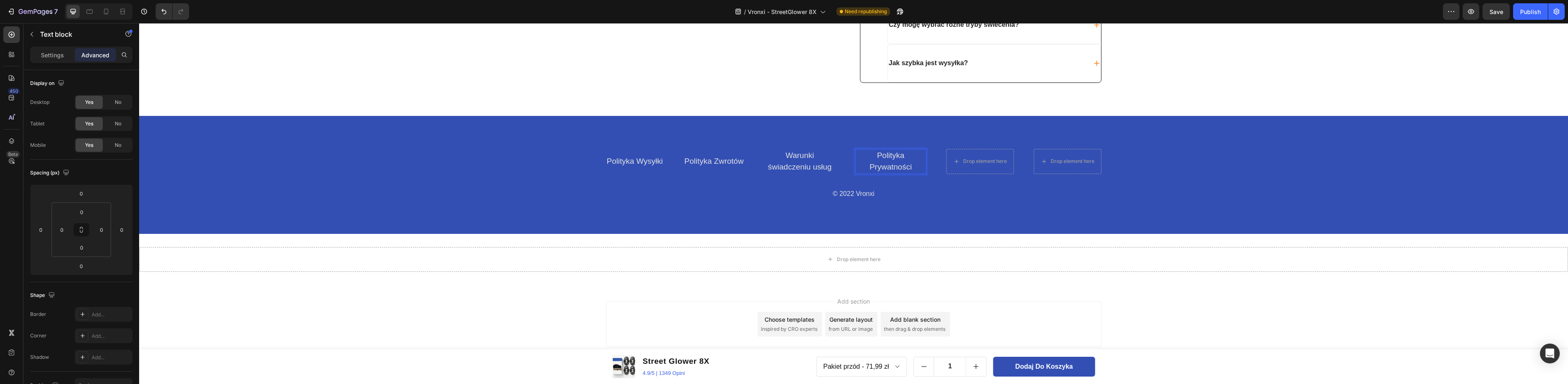
click at [885, 157] on p "Polityka Prywatności" at bounding box center [891, 161] width 69 height 24
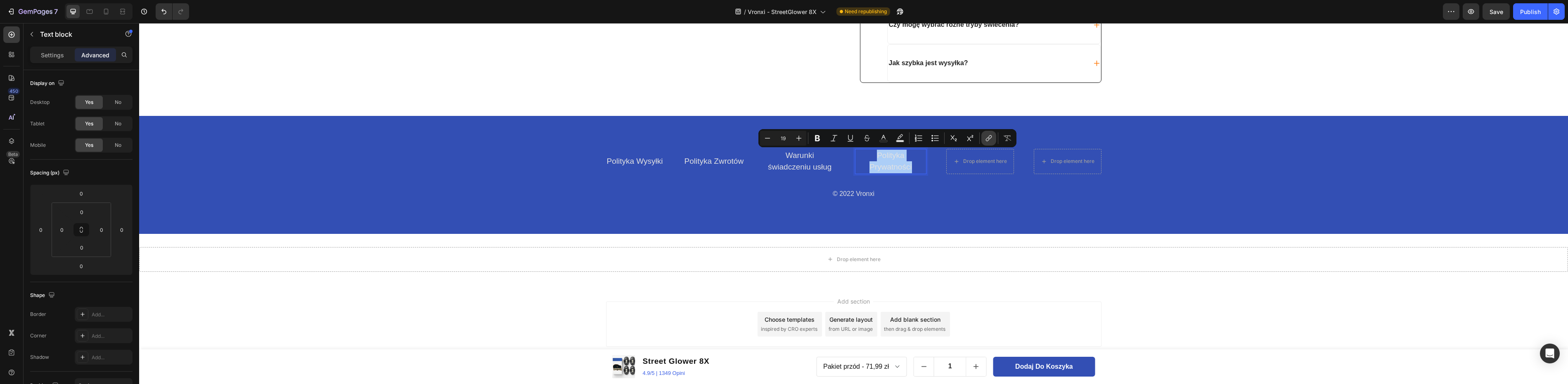
click at [985, 135] on icon "Editor contextual toolbar" at bounding box center [989, 138] width 9 height 9
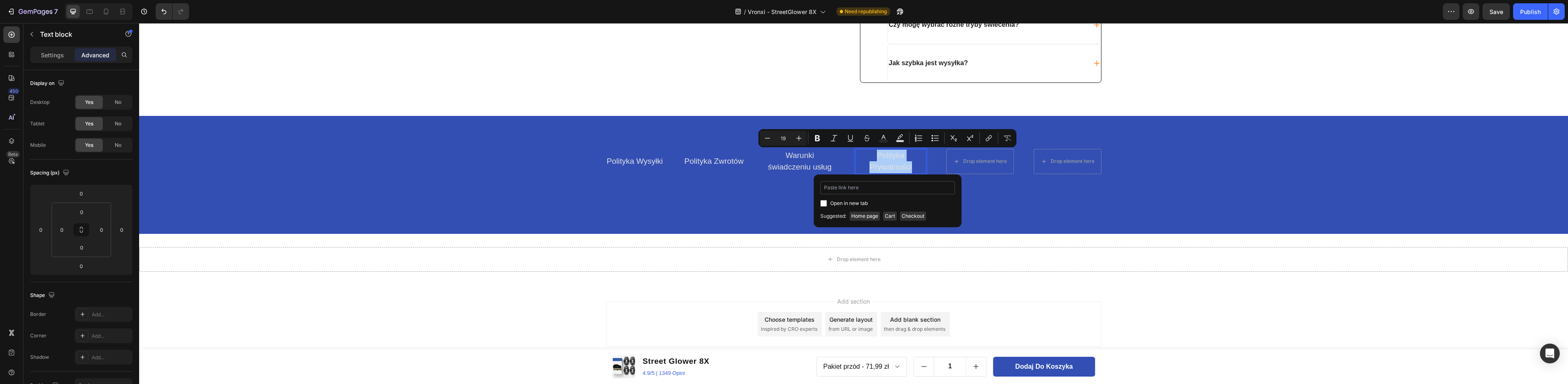
type input "/policies/privacy-policy"
click at [758, 211] on div "Polityka Wysyłki Text block Polityka Zwrotów Text block Warunki świadczeniu usł…" at bounding box center [853, 175] width 1429 height 118
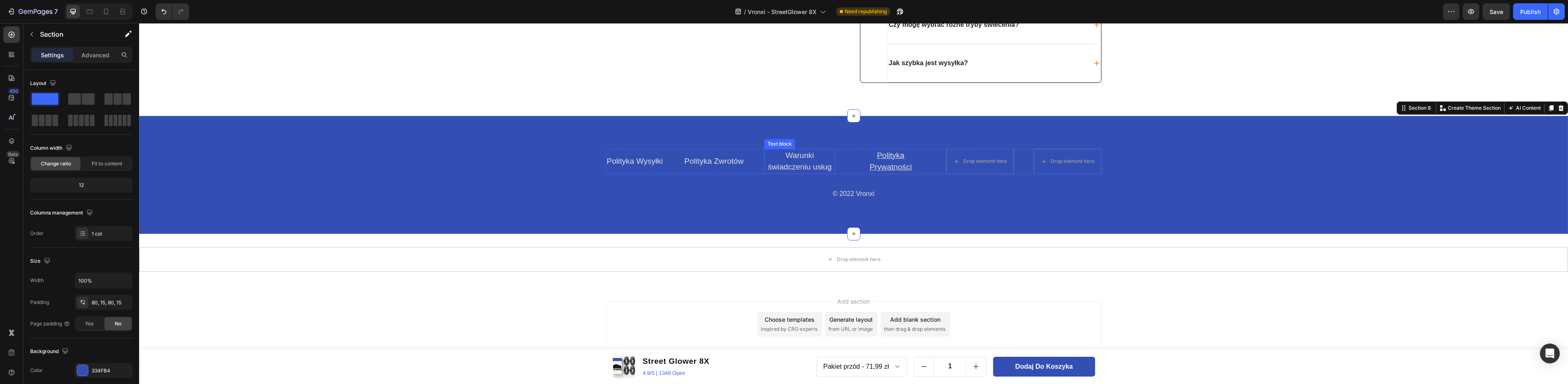
click at [796, 164] on link "Warunki świadczeniu usług" at bounding box center [800, 161] width 63 height 21
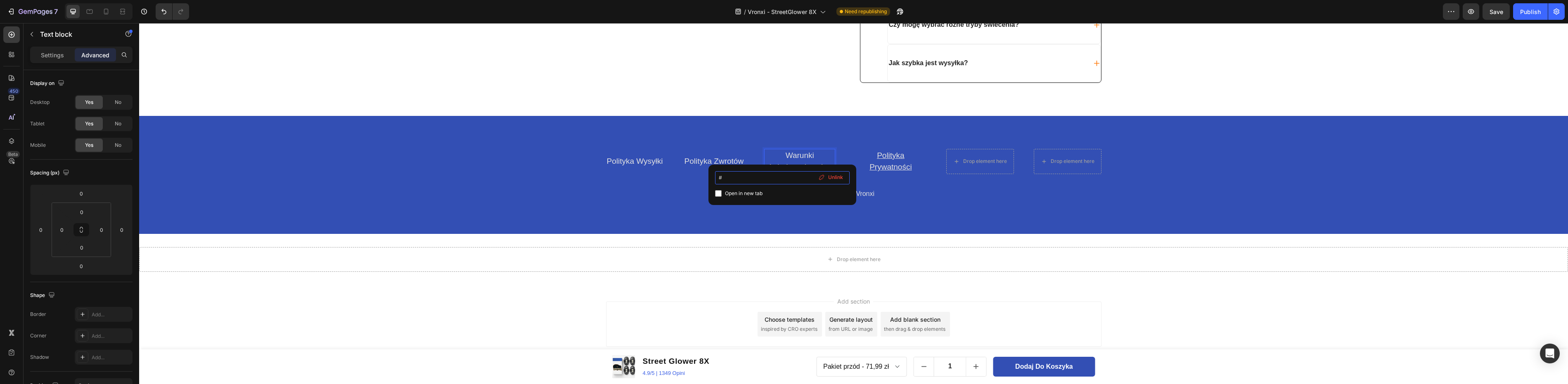
click at [752, 178] on input "#" at bounding box center [782, 178] width 135 height 13
click at [722, 176] on input "#policies/terms-of-service" at bounding box center [782, 178] width 135 height 13
type input "/policies/terms-of-service"
click at [881, 156] on u "Polityka Prywatności" at bounding box center [890, 161] width 42 height 21
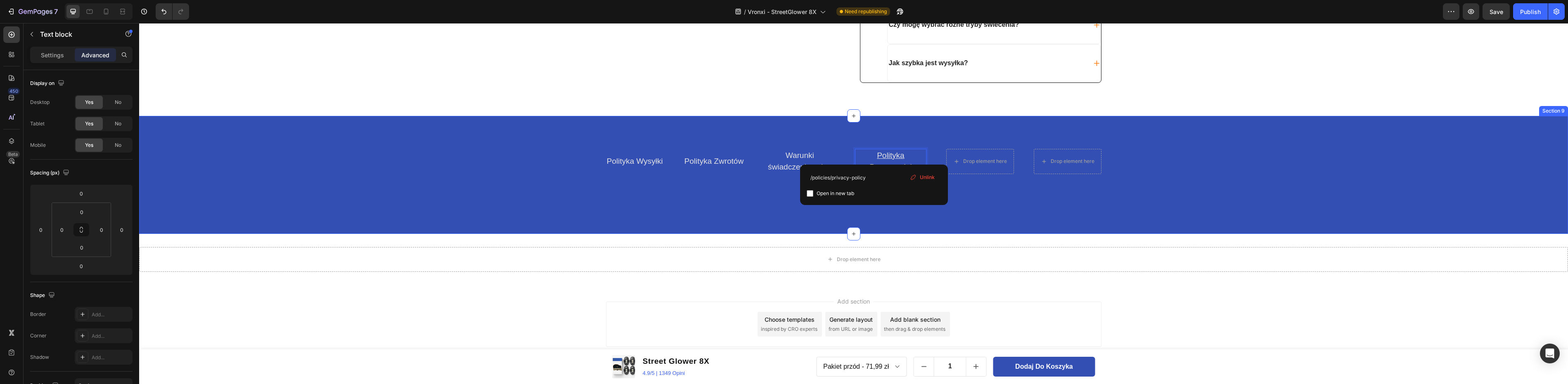
click at [960, 217] on div "Polityka Wysyłki Text block Polityka Zwrotów Text block Warunki świadczeniu usł…" at bounding box center [853, 175] width 1429 height 118
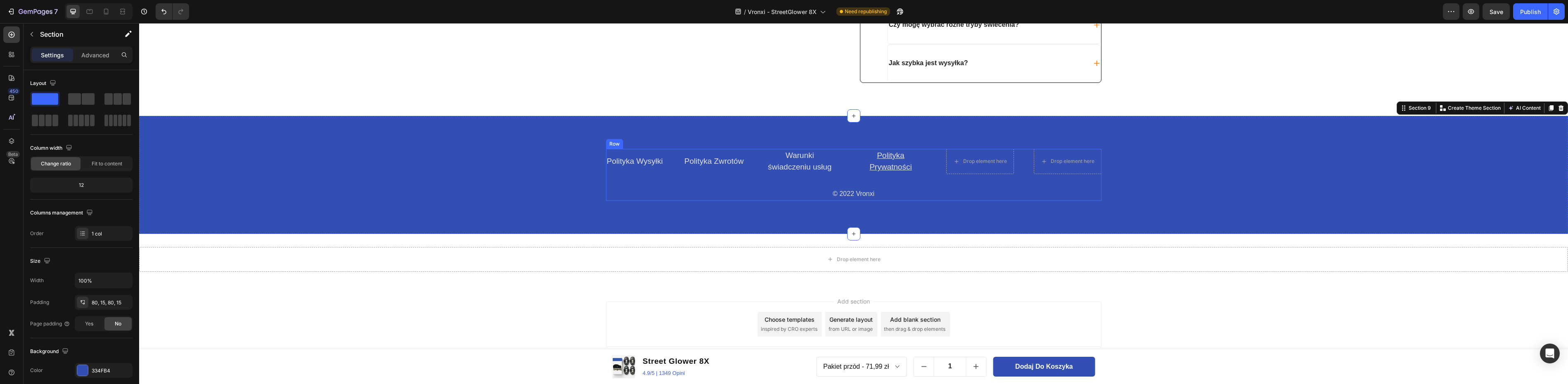
click at [799, 165] on link "Warunki świadczeniu usług" at bounding box center [800, 161] width 63 height 21
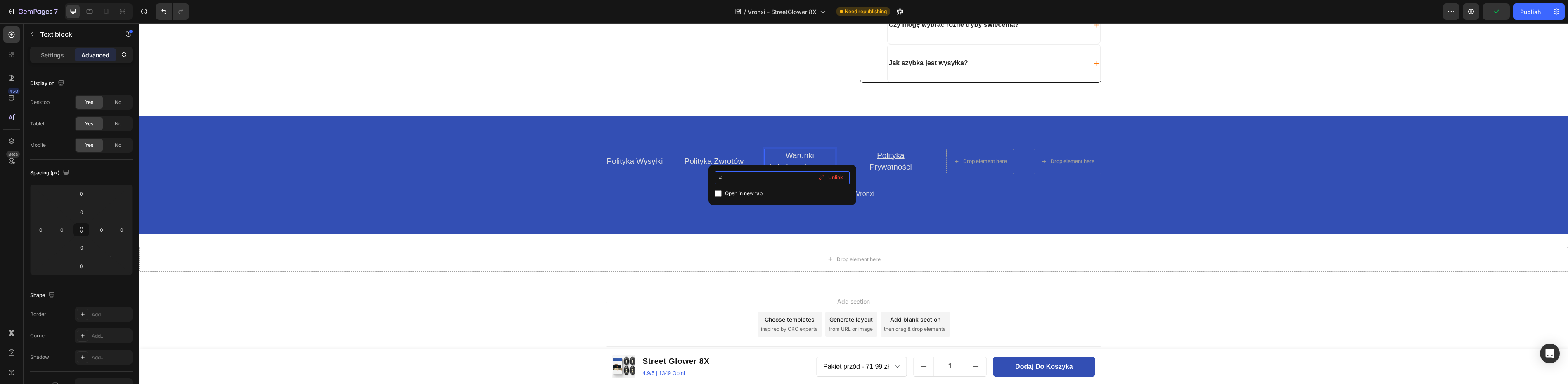
click at [758, 180] on input "#" at bounding box center [782, 178] width 135 height 13
type input "#policies/terms-of-service"
click at [726, 135] on div "Polityka Wysyłki Text block Polityka Zwrotów Text block Warunki świadczeniu usł…" at bounding box center [853, 175] width 1429 height 118
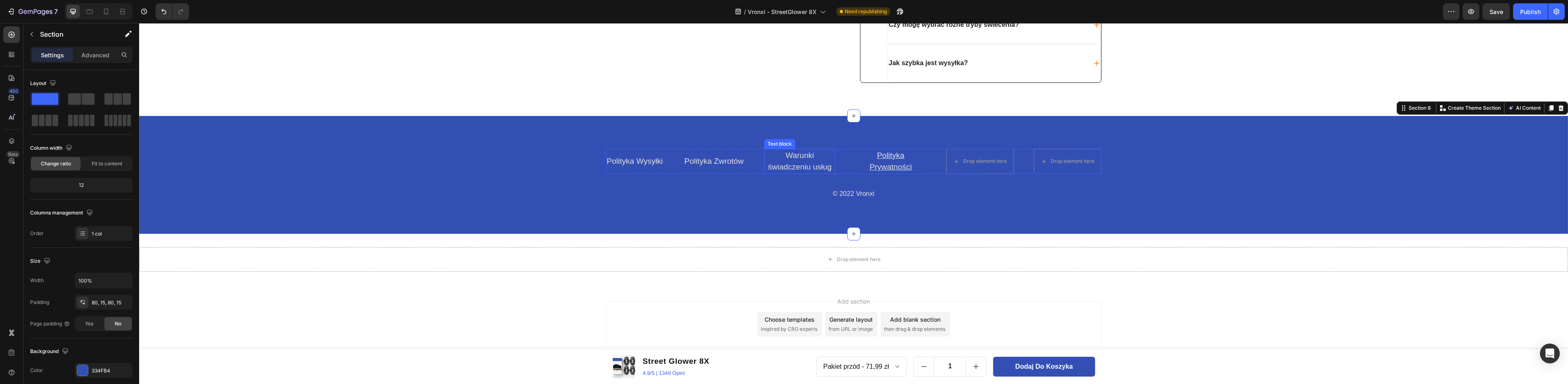
click at [796, 156] on link "Warunki świadczeniu usług" at bounding box center [800, 161] width 63 height 21
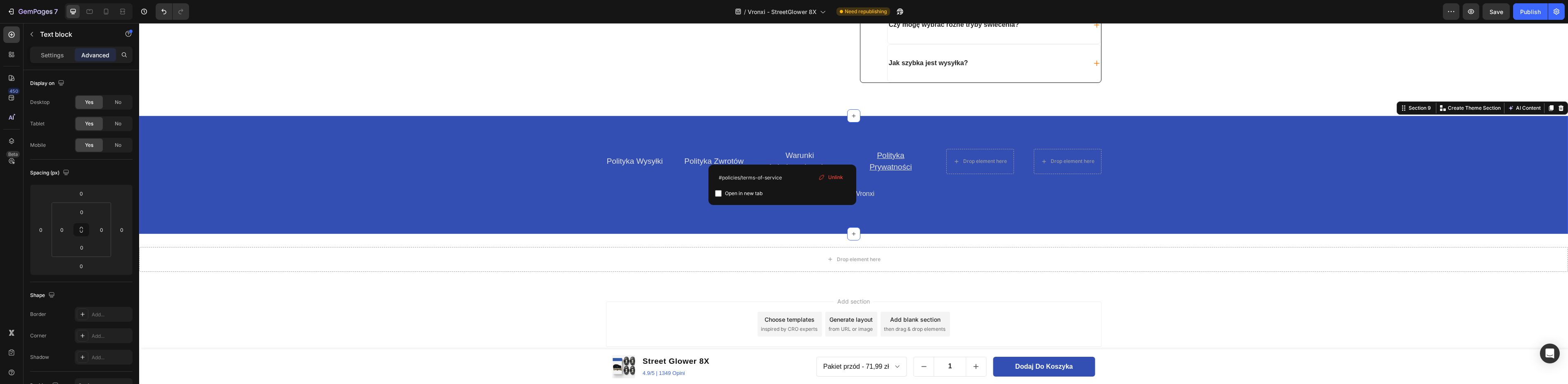
click at [722, 141] on div "Polityka Wysyłki Text block Polityka Zwrotów Text block Warunki świadczeniu usł…" at bounding box center [853, 175] width 1429 height 118
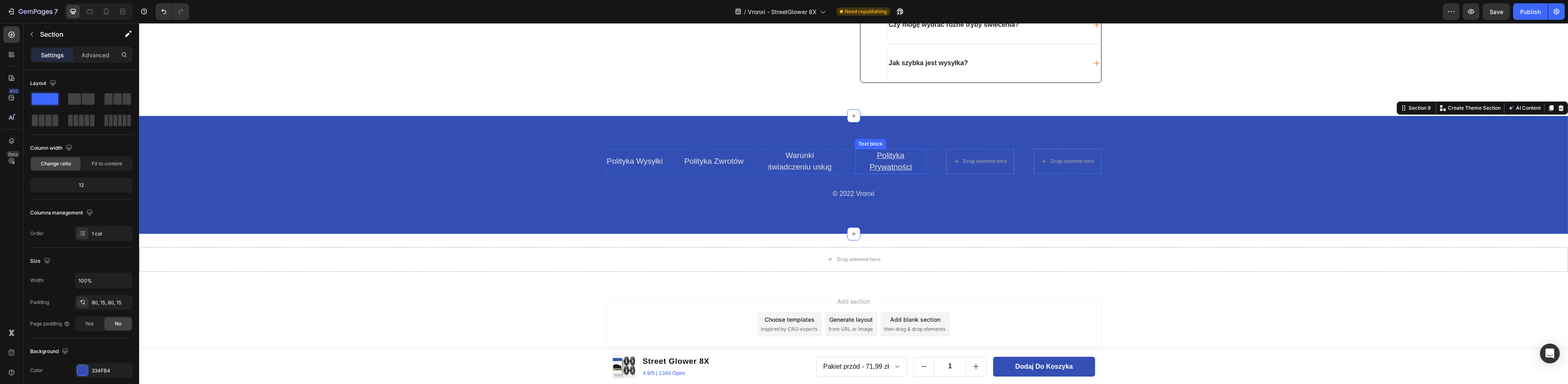
click at [887, 157] on u "Polityka Prywatności" at bounding box center [890, 161] width 42 height 21
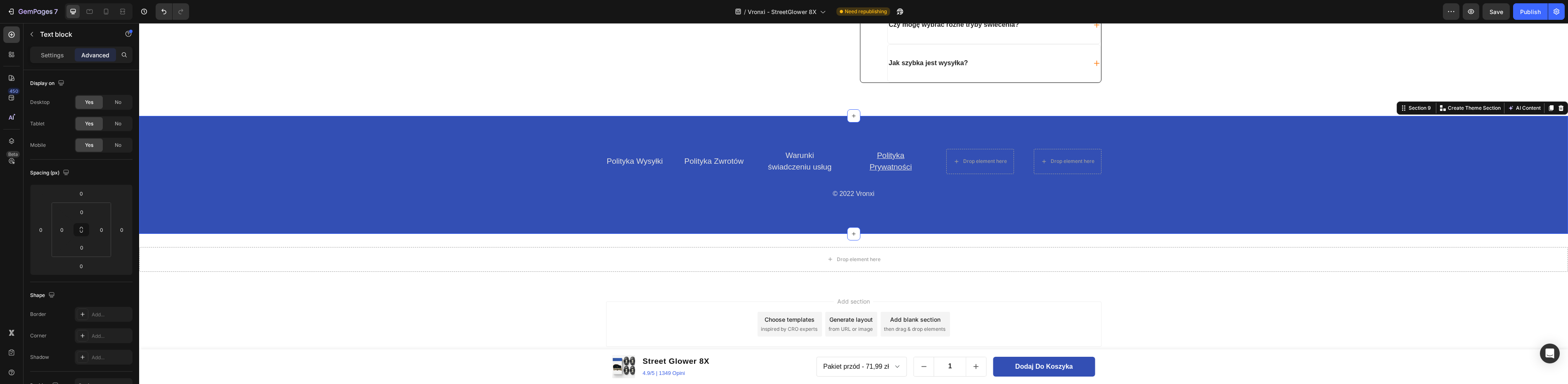
click at [783, 134] on div "Polityka Wysyłki Text block Polityka Zwrotów Text block Warunki świadczeniu usł…" at bounding box center [853, 175] width 1429 height 118
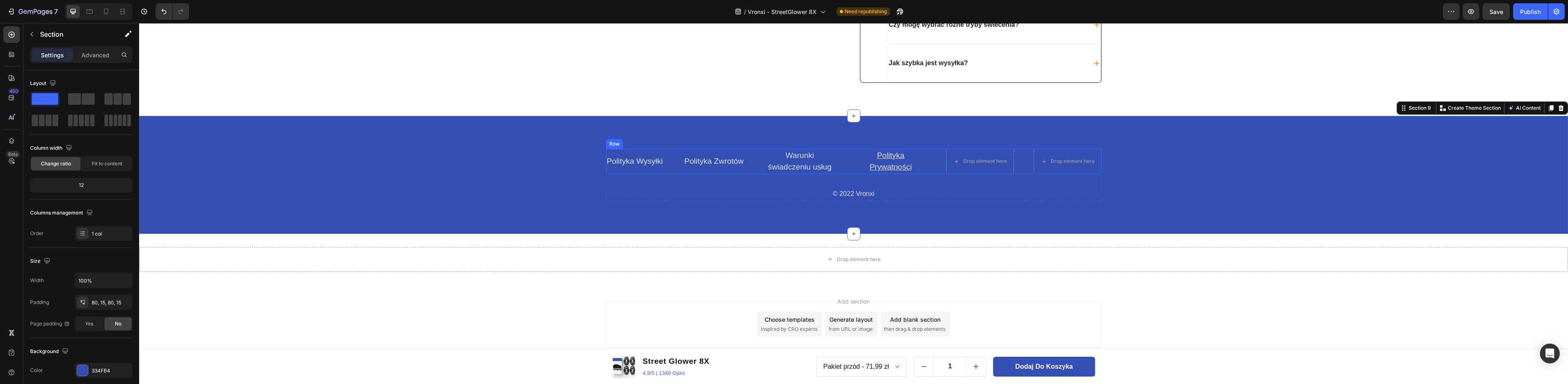
click at [715, 164] on link "Polityka Zwrotów" at bounding box center [715, 161] width 60 height 9
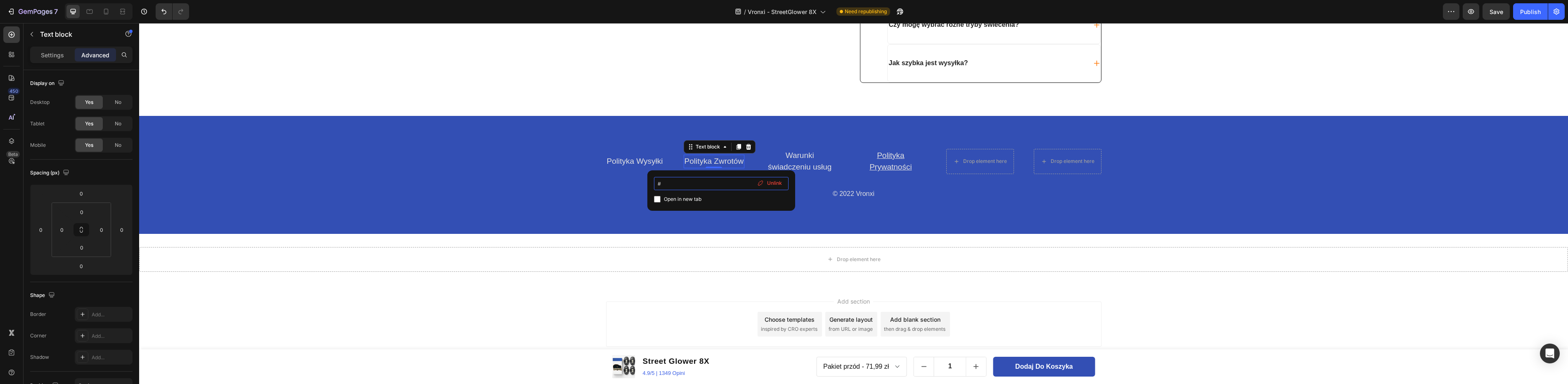
click at [702, 186] on input "#" at bounding box center [721, 184] width 135 height 13
paste input "/policies/refund-policy"
type input "#/policies/refund-policy"
click at [816, 209] on div "Polityka Wysyłki Text block Polityka Zwrotów Text block 0 Warunki świadczeniu u…" at bounding box center [853, 175] width 1429 height 118
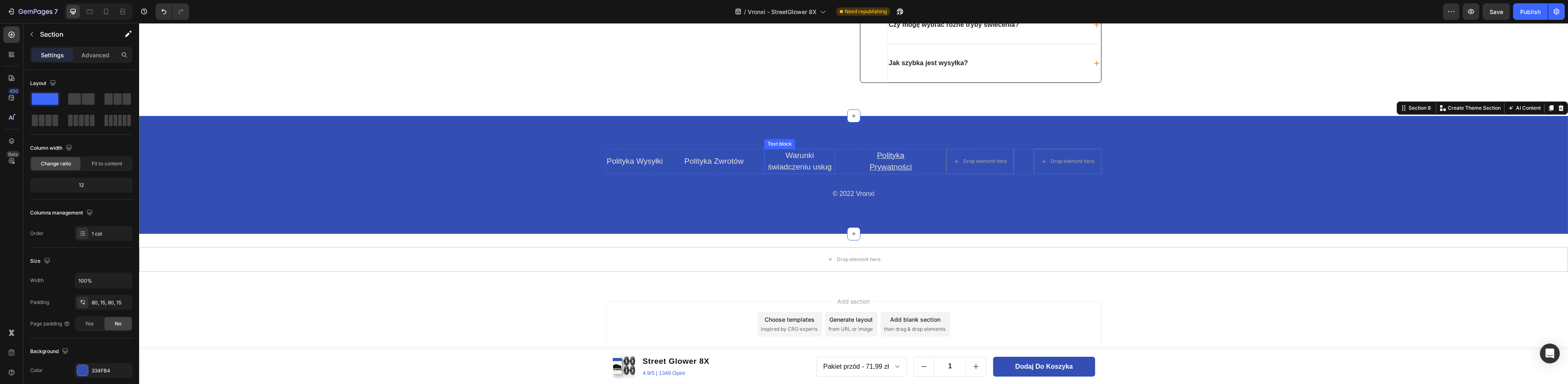
click at [803, 166] on link "Warunki świadczeniu usług" at bounding box center [800, 161] width 63 height 21
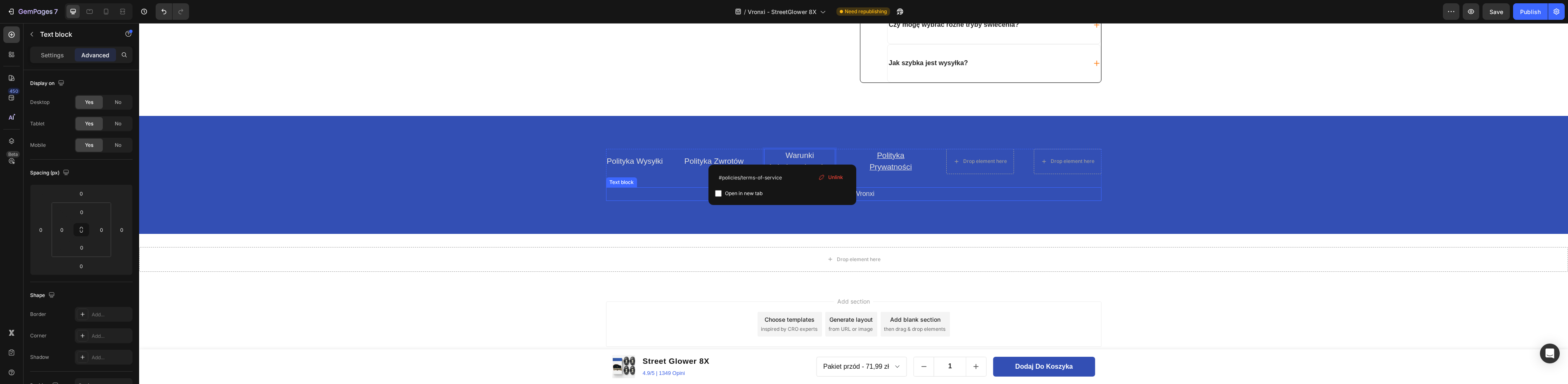
click at [654, 200] on div "© 2022 Vronxi" at bounding box center [854, 194] width 495 height 13
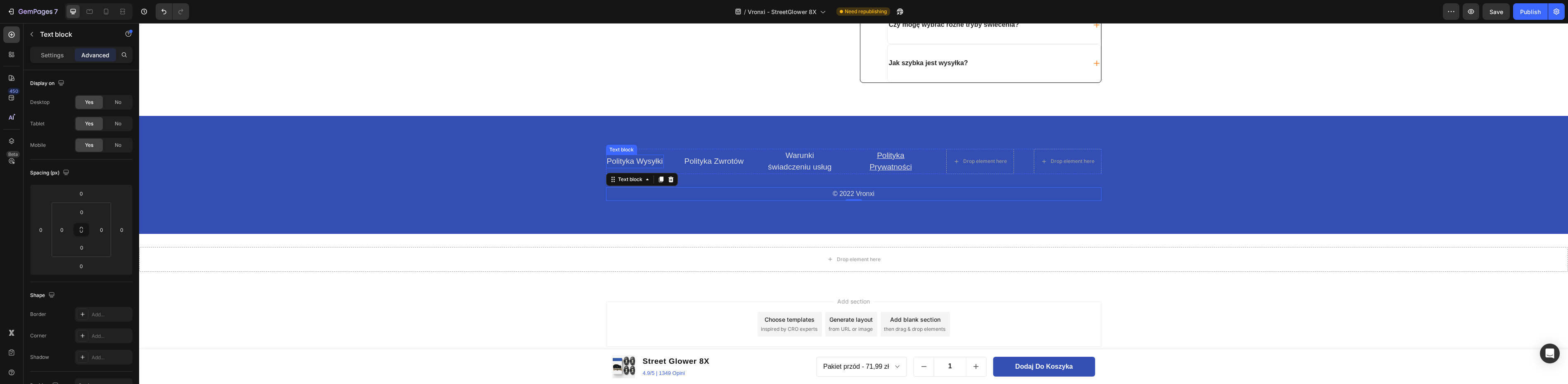
click at [637, 159] on link "Polityka Wysyłki" at bounding box center [635, 161] width 56 height 9
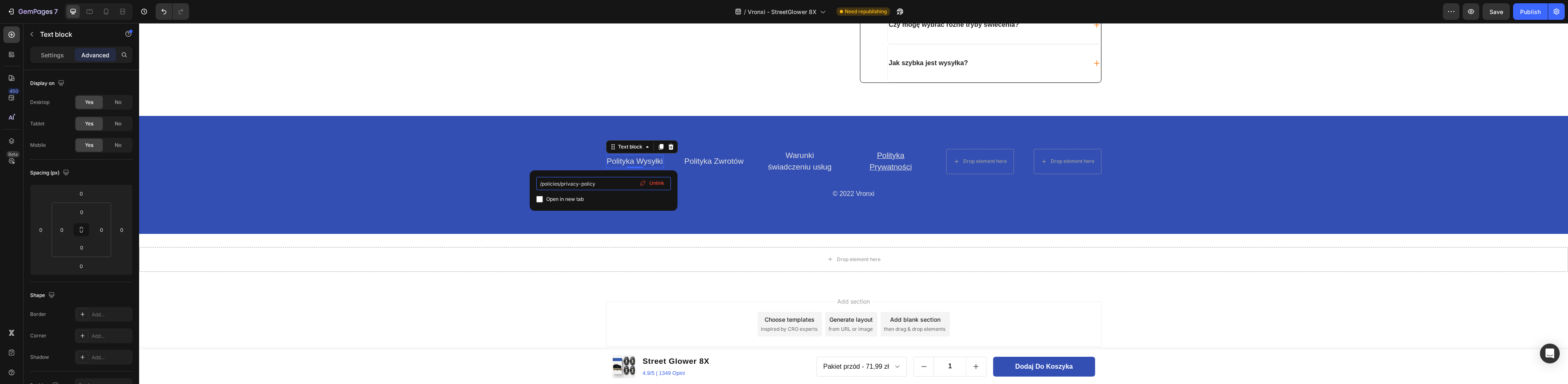
drag, startPoint x: 691, startPoint y: 204, endPoint x: 492, endPoint y: 181, distance: 200.3
paste input "shipping"
type input "/policies/shipping-policy"
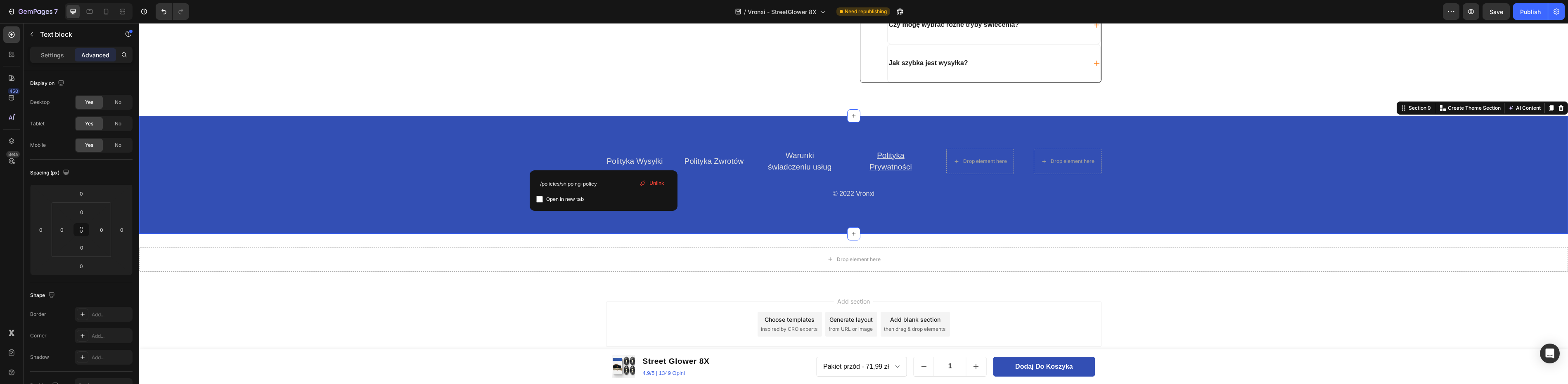
click at [618, 228] on div "Polityka Wysyłki Text block Polityka Zwrotów Text block Warunki świadczeniu usł…" at bounding box center [853, 175] width 1429 height 118
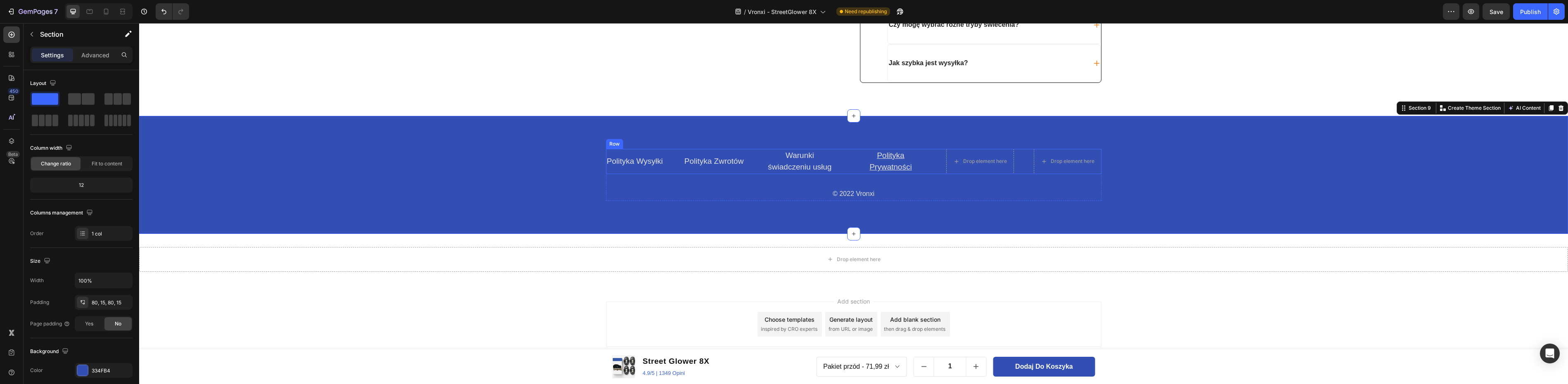
click at [626, 162] on link "Polityka Wysyłki" at bounding box center [635, 161] width 56 height 9
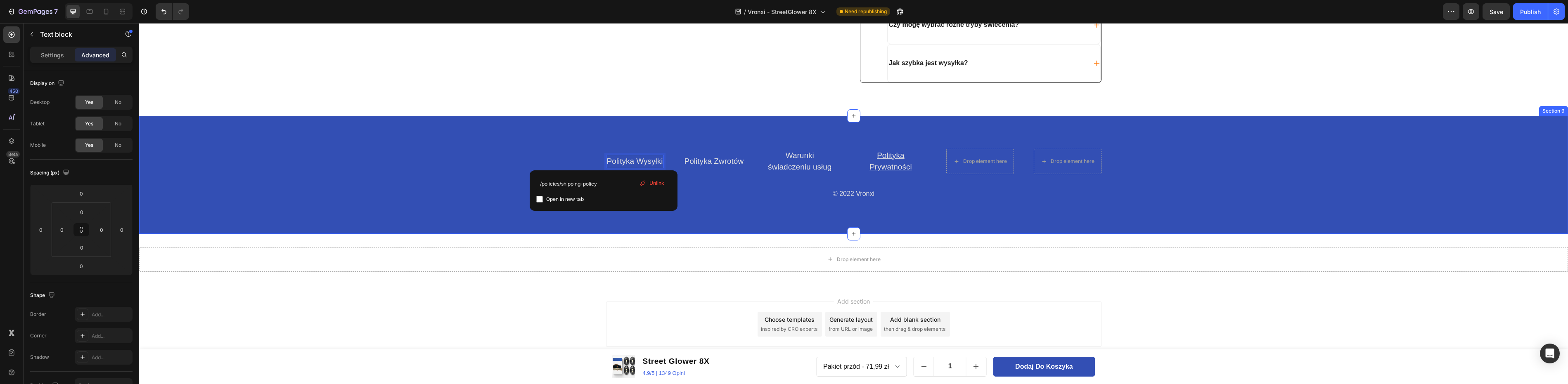
click at [701, 208] on div "Polityka Wysyłki Text block 0 Polityka Zwrotów Text block Warunki świadczeniu u…" at bounding box center [853, 175] width 1429 height 118
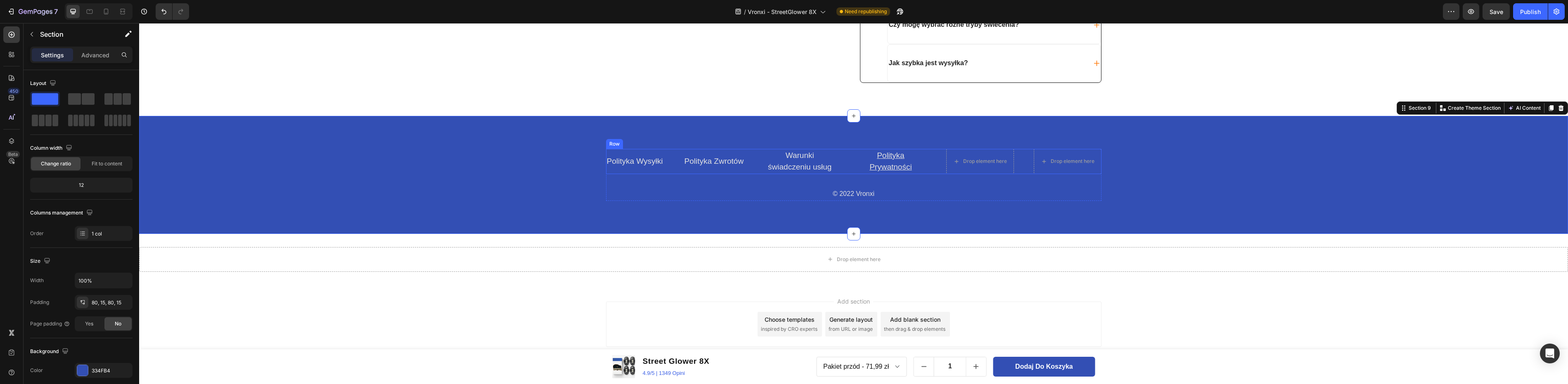
click at [712, 159] on link "Polityka Zwrotów" at bounding box center [715, 161] width 60 height 9
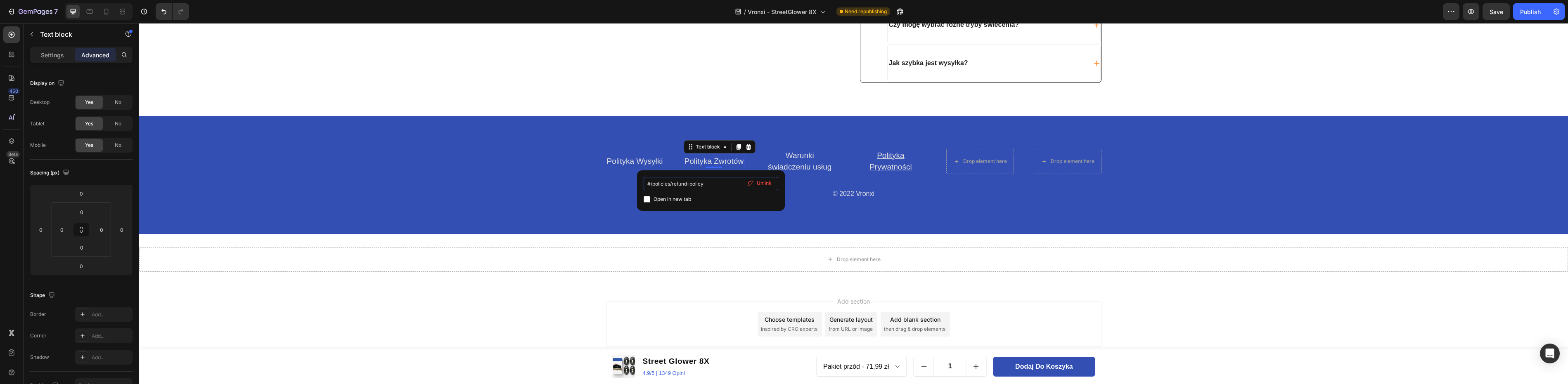
click at [649, 184] on input "#/policies/refund-policy" at bounding box center [710, 184] width 135 height 13
click at [650, 184] on input "#/policies/refund-policy" at bounding box center [710, 184] width 135 height 13
type input "/policies/refund-policy"
drag, startPoint x: 845, startPoint y: 208, endPoint x: 631, endPoint y: 184, distance: 215.3
click at [647, 184] on input "/policies/refund-policy" at bounding box center [710, 184] width 135 height 13
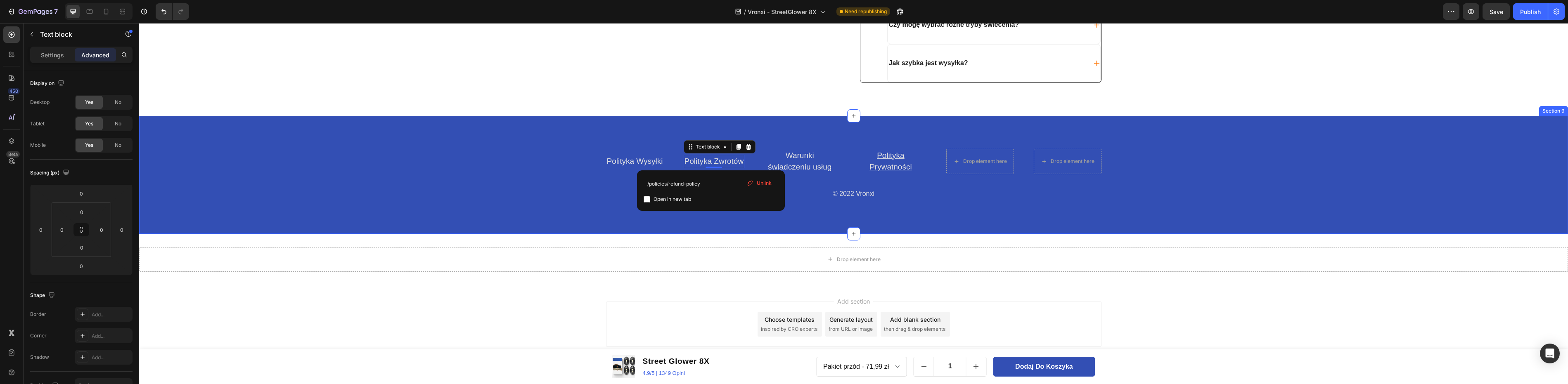
click at [673, 228] on div "Polityka Wysyłki Text block Polityka Zwrotów Text block 0 Warunki świadczeniu u…" at bounding box center [853, 175] width 1429 height 118
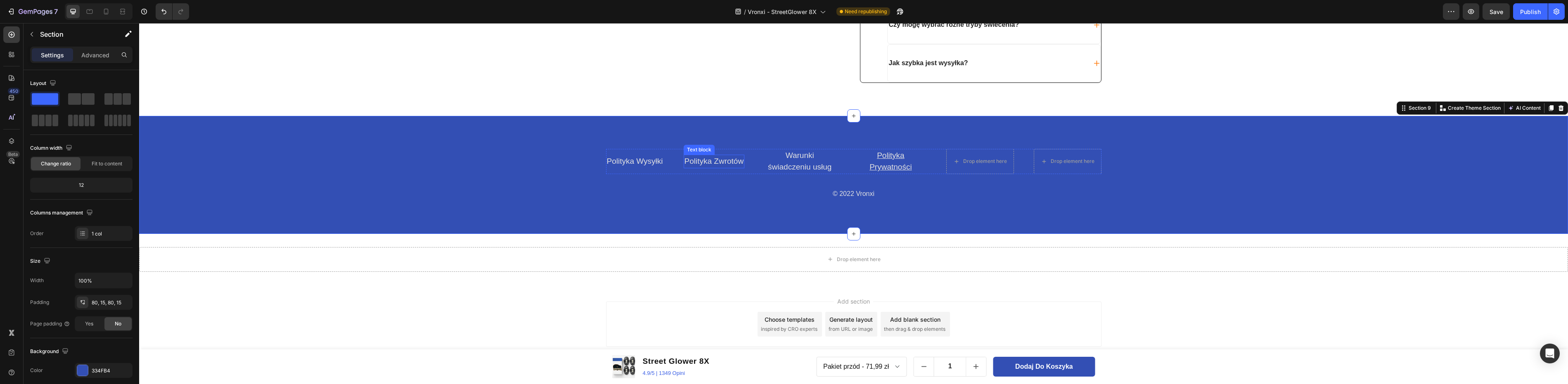
click at [704, 165] on link "Polityka Zwrotów" at bounding box center [715, 161] width 60 height 9
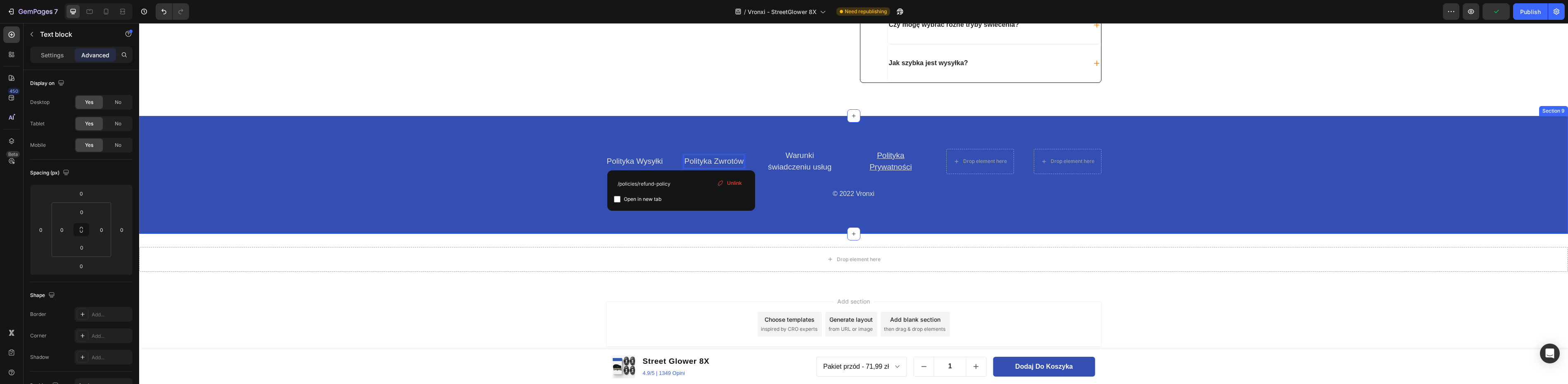
click at [797, 211] on div "Polityka Wysyłki Text block Polityka Zwrotów Text block 0 Warunki świadczeniu u…" at bounding box center [853, 175] width 1429 height 118
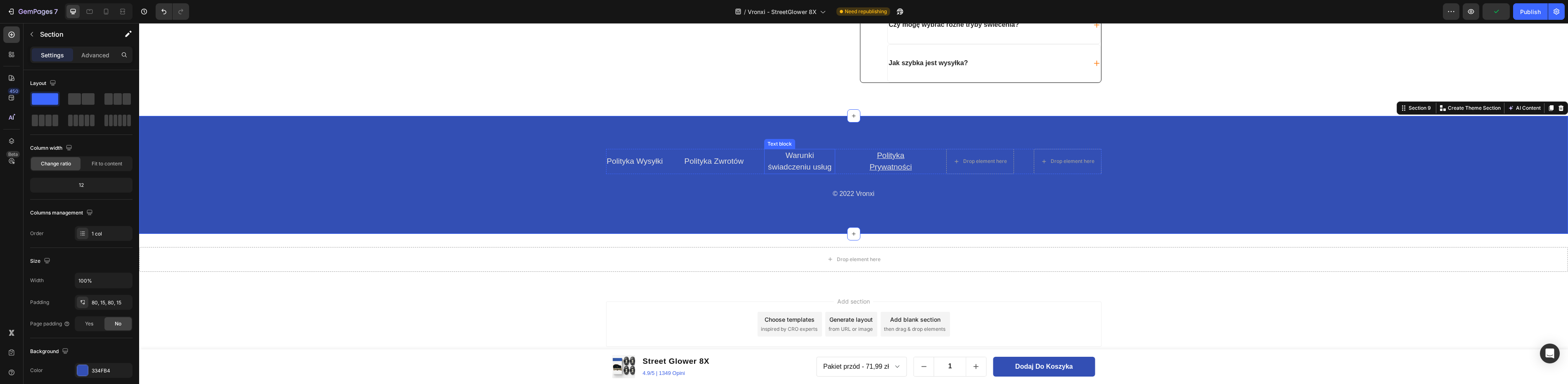
click at [794, 165] on link "Warunki świadczeniu usług" at bounding box center [800, 161] width 63 height 21
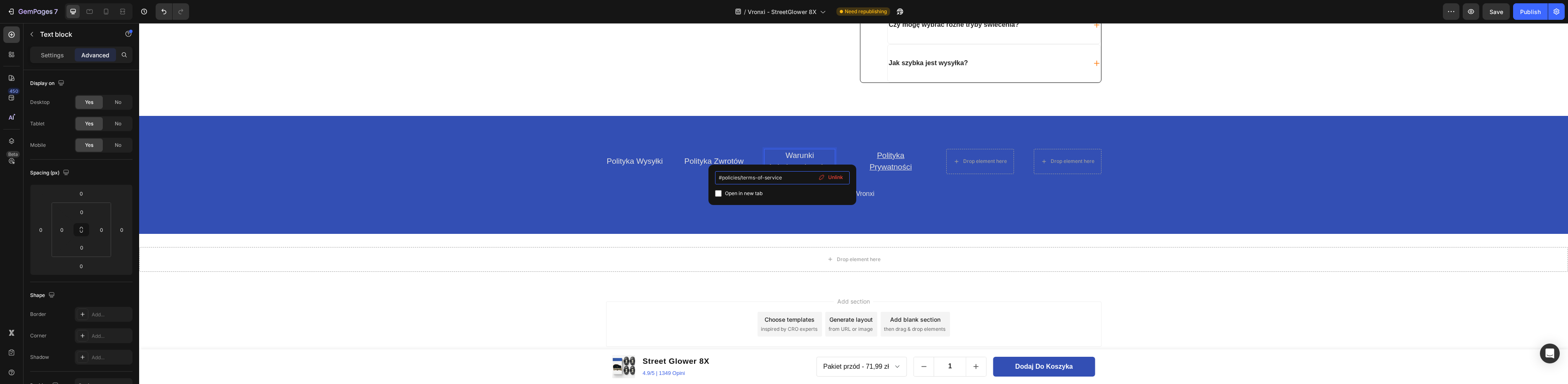
click at [722, 178] on input "#policies/terms-of-service" at bounding box center [782, 178] width 135 height 13
type input "policies/terms-of-service"
click at [719, 159] on link "Polityka Zwrotów" at bounding box center [715, 161] width 60 height 9
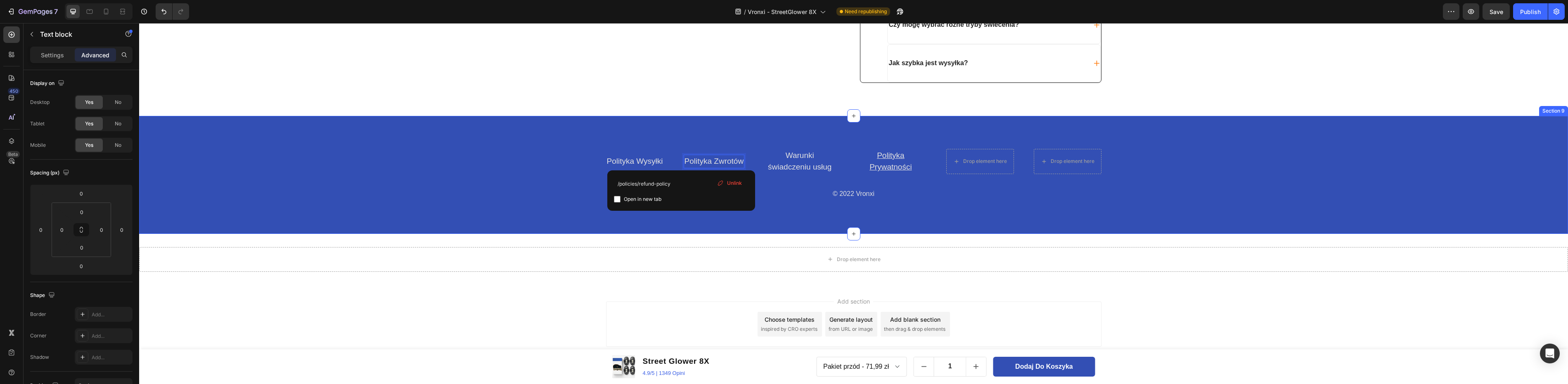
click at [766, 135] on div "Polityka Wysyłki Text block Polityka Zwrotów Text block 0 Warunki świadczeniu u…" at bounding box center [853, 175] width 1429 height 118
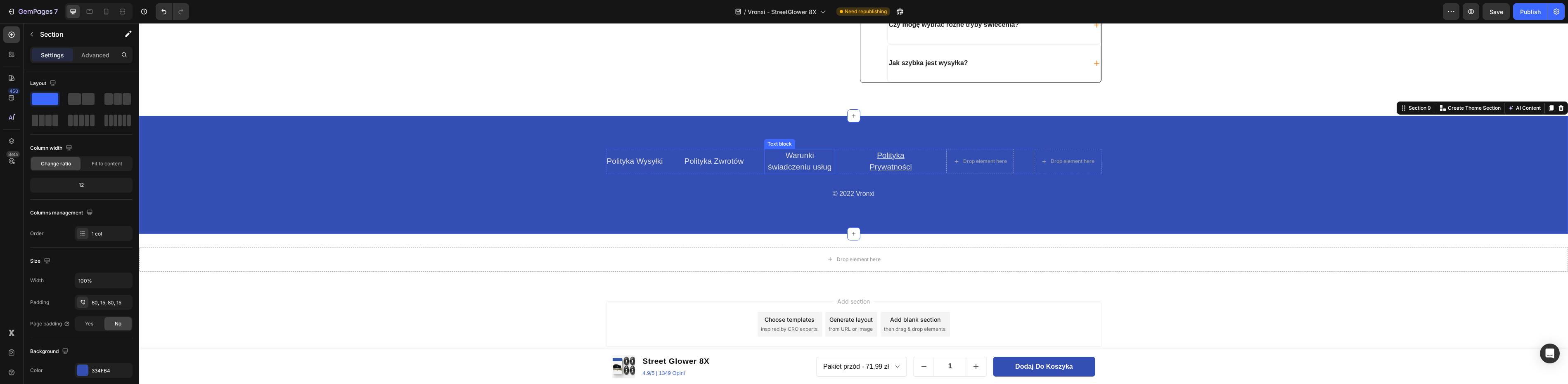
click at [783, 162] on link "Warunki świadczeniu usług" at bounding box center [800, 161] width 63 height 21
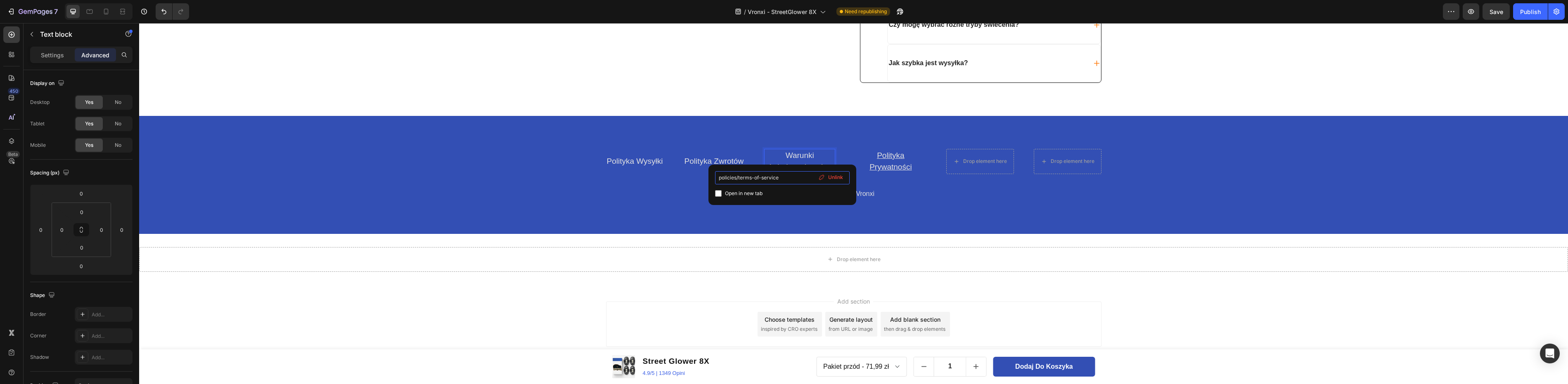
click at [719, 178] on input "policies/terms-of-service" at bounding box center [782, 178] width 135 height 13
type input "/policies/terms-of-service"
click at [693, 158] on link "Polityka Zwrotów" at bounding box center [715, 161] width 60 height 9
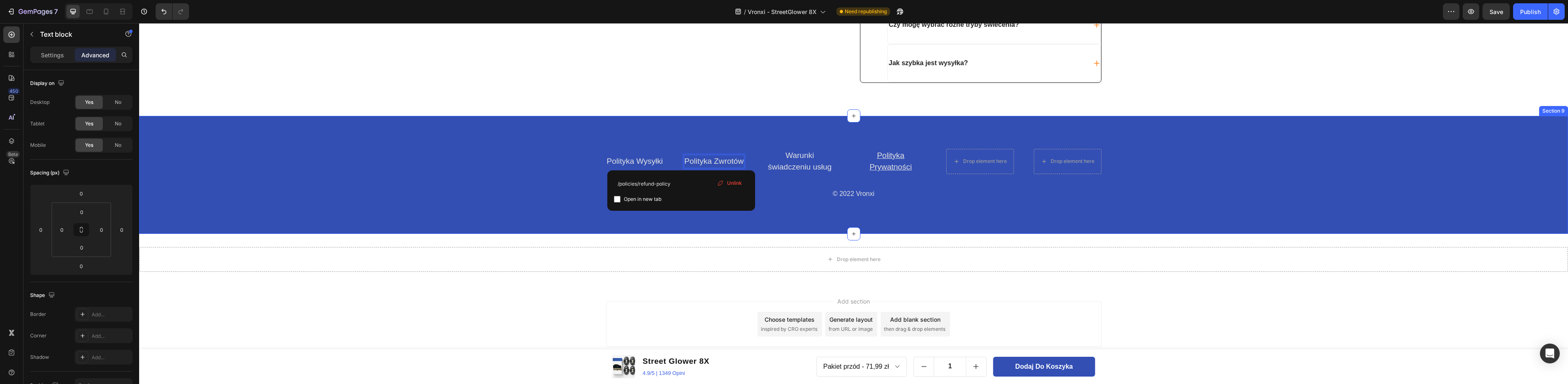
click at [778, 200] on p "© 2022 Vronxi" at bounding box center [853, 194] width 494 height 12
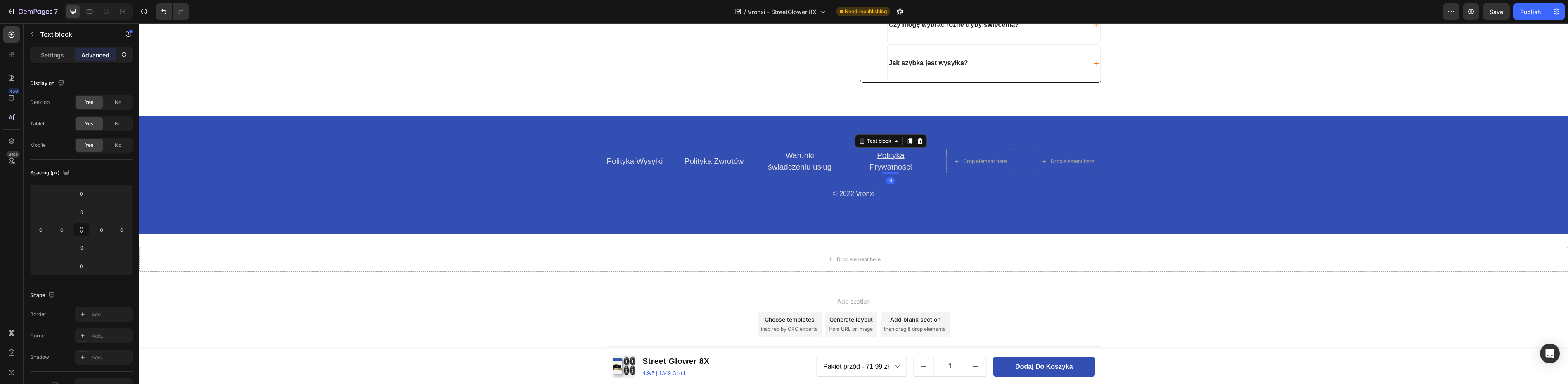
click at [883, 164] on u "Polityka Prywatności" at bounding box center [890, 161] width 42 height 21
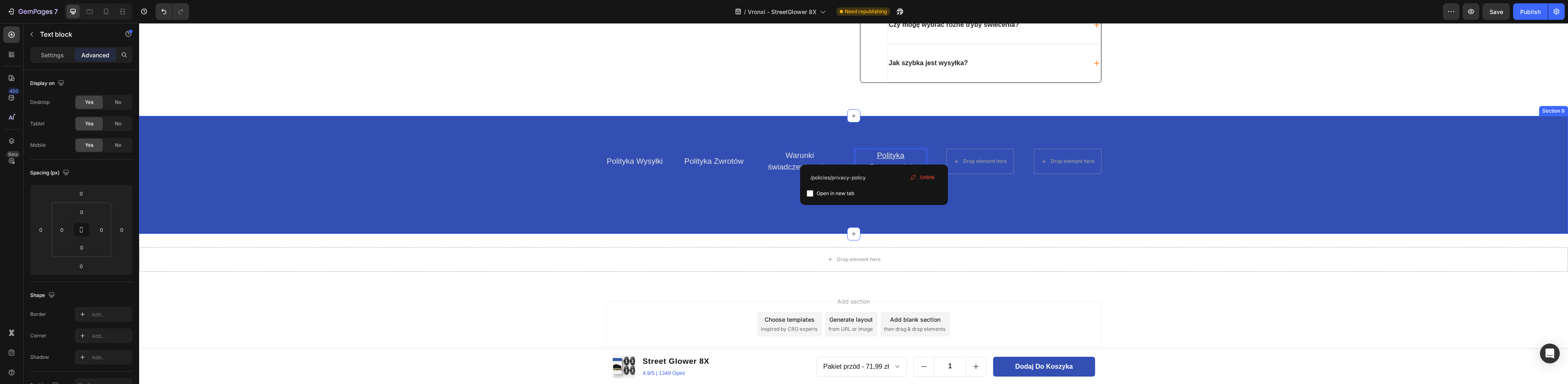
click at [724, 211] on div "Polityka Wysyłki Text block Polityka Zwrotów Text block Warunki świadczeniu usł…" at bounding box center [853, 175] width 1429 height 118
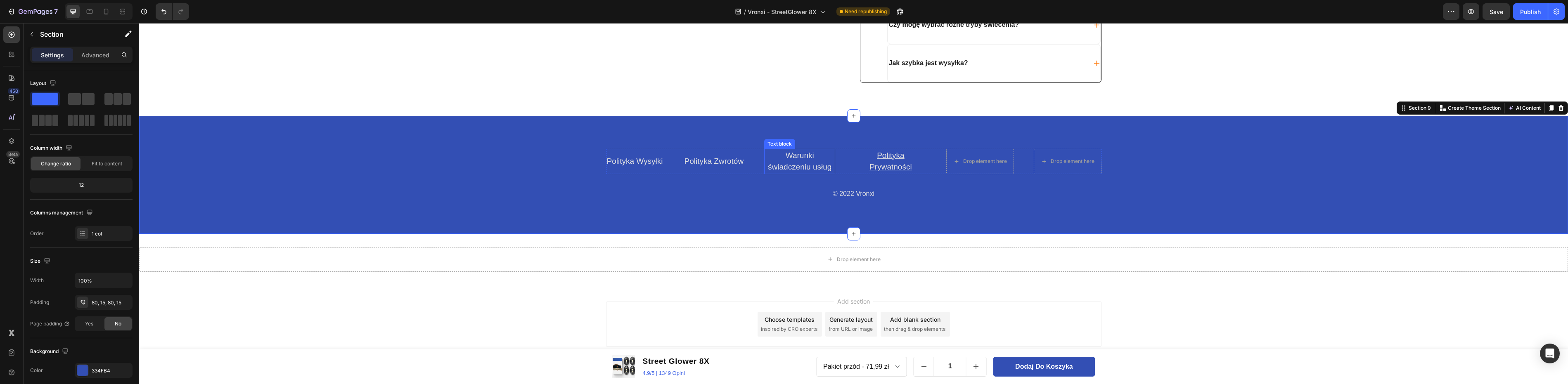
click at [777, 165] on link "Warunki świadczeniu usług" at bounding box center [800, 161] width 63 height 21
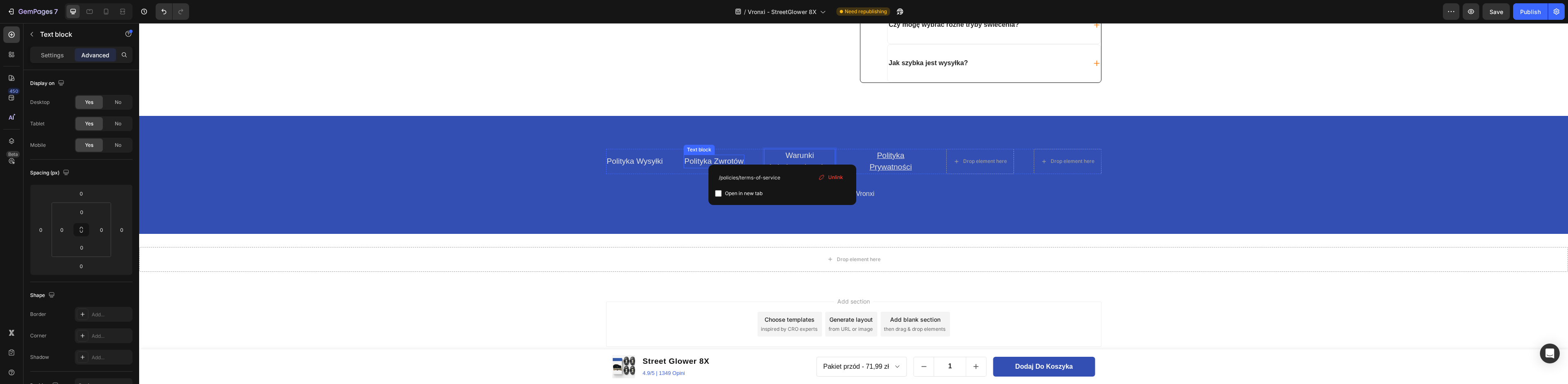
click at [705, 155] on div "Polityka Zwrotów" at bounding box center [714, 161] width 61 height 13
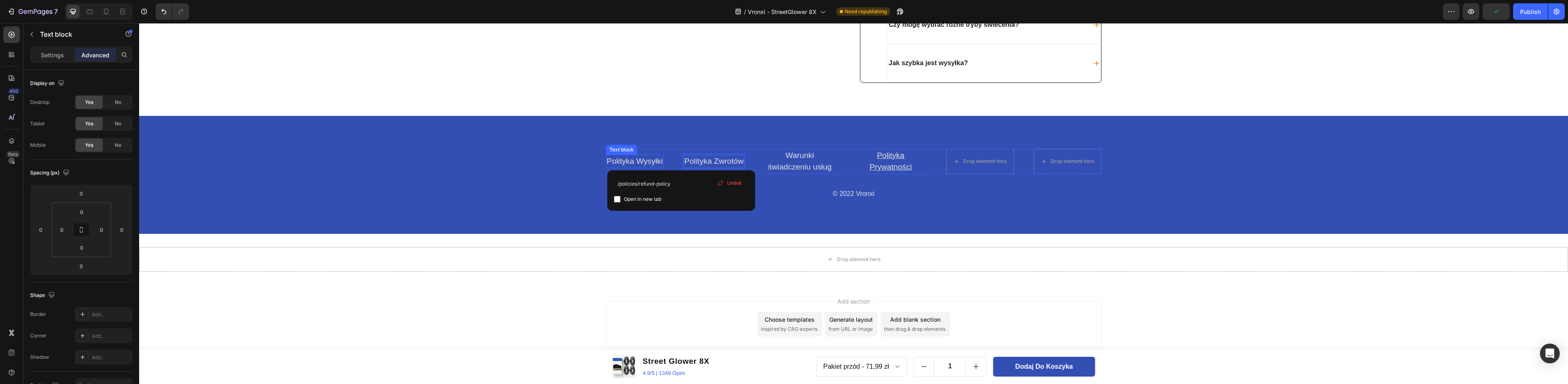
click at [639, 162] on link "Polityka Wysyłki" at bounding box center [635, 161] width 56 height 9
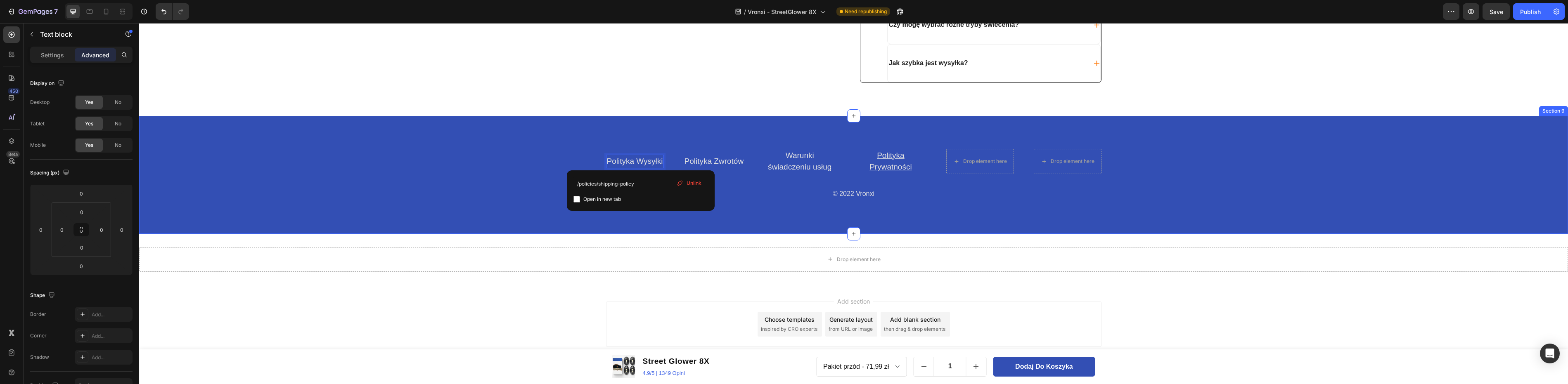
click at [544, 142] on div "Polityka Wysyłki Text block 0 Polityka Zwrotów Text block Warunki świadczeniu u…" at bounding box center [853, 175] width 1429 height 118
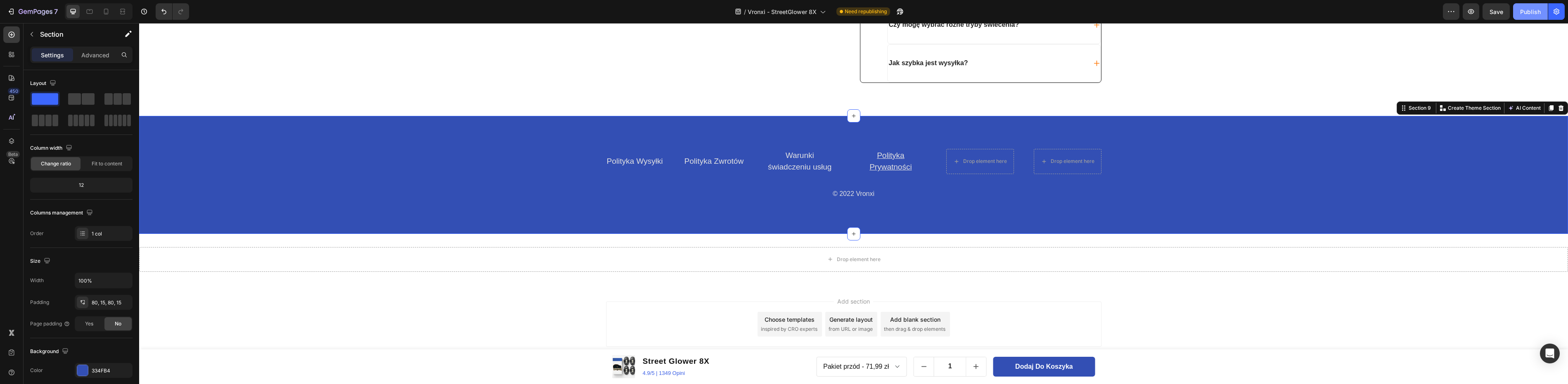
click at [1525, 12] on div "Publish" at bounding box center [1530, 12] width 21 height 9
